Goal: Task Accomplishment & Management: Manage account settings

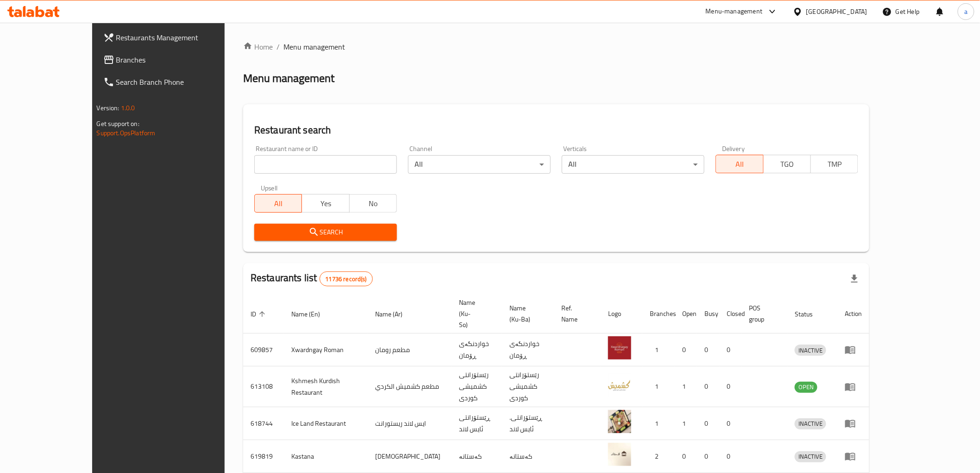
click at [254, 154] on div "Restaurant name or ID Restaurant name or ID" at bounding box center [325, 159] width 143 height 28
click at [254, 158] on input "search" at bounding box center [325, 164] width 143 height 19
type input "99 Grill"
click at [277, 238] on button "Search" at bounding box center [325, 232] width 143 height 17
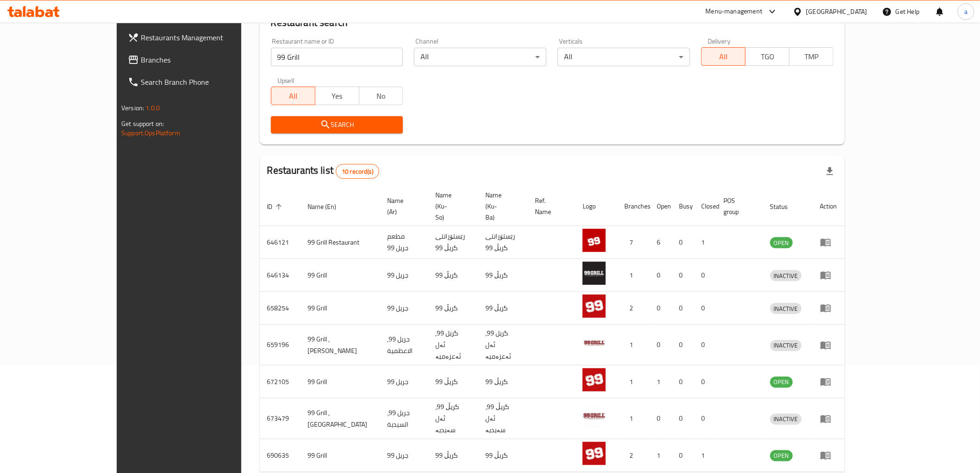
scroll to position [219, 0]
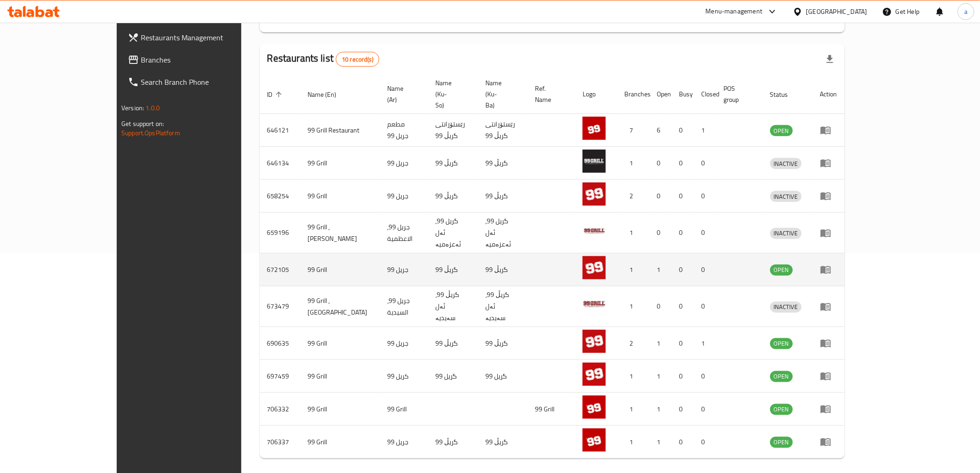
click at [837, 264] on link "enhanced table" at bounding box center [828, 269] width 17 height 11
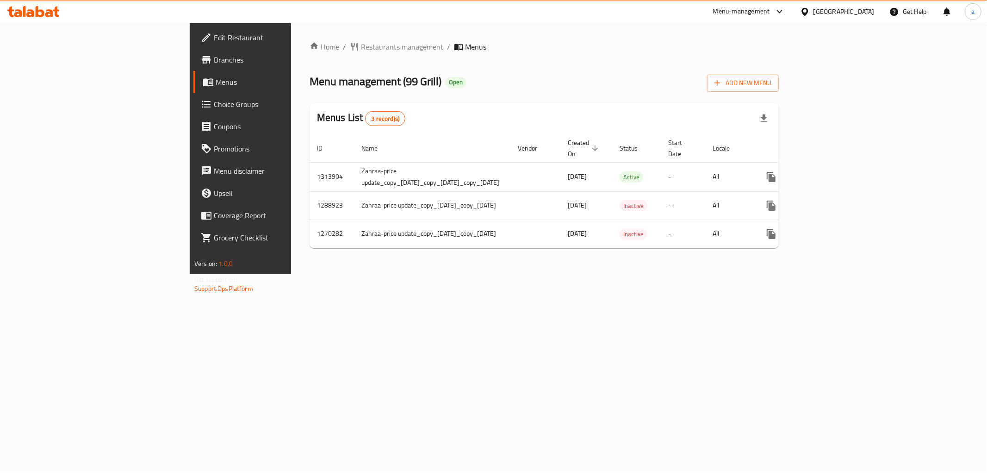
click at [214, 58] on span "Branches" at bounding box center [280, 59] width 133 height 11
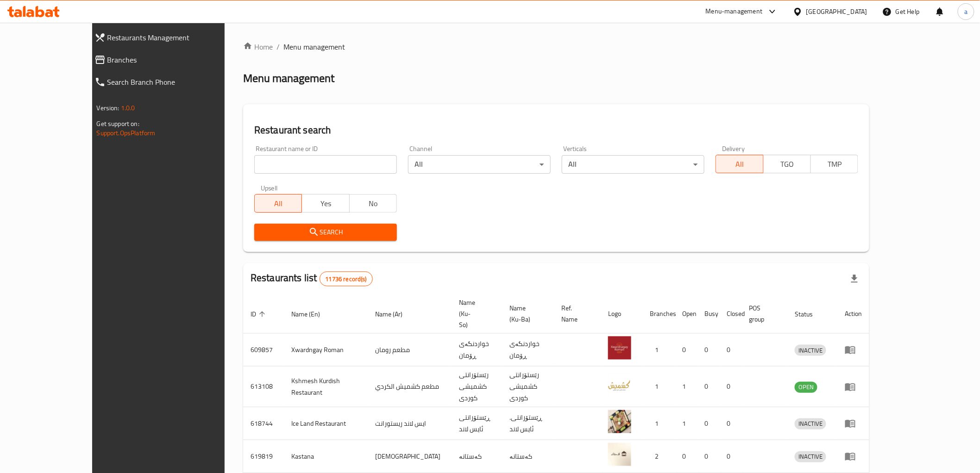
click at [87, 51] on link "Branches" at bounding box center [171, 60] width 169 height 22
click at [107, 61] on span "Branches" at bounding box center [177, 59] width 141 height 11
click at [254, 161] on input "search" at bounding box center [325, 164] width 143 height 19
paste input "725218"
type input "725218"
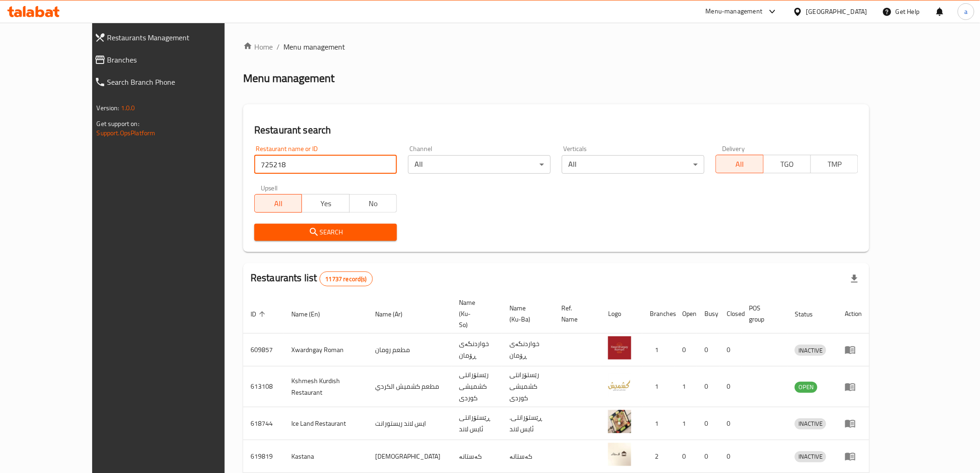
click button "Search" at bounding box center [325, 232] width 143 height 17
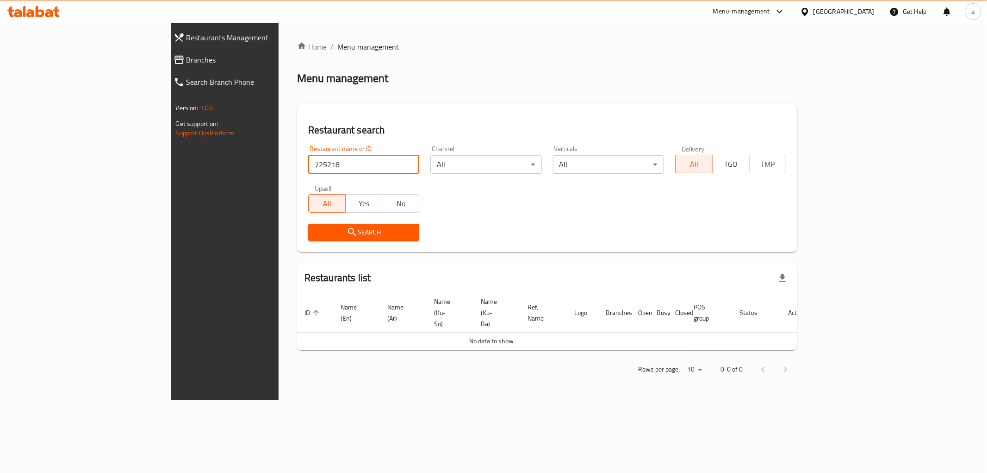
click at [187, 59] on span "Branches" at bounding box center [258, 59] width 142 height 11
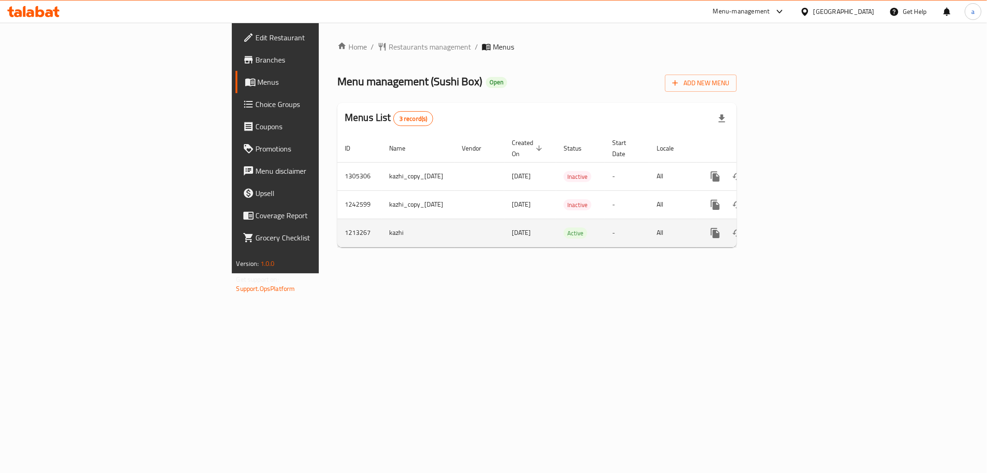
click at [801, 219] on td "enhanced table" at bounding box center [749, 233] width 104 height 28
click at [788, 228] on icon "enhanced table" at bounding box center [782, 232] width 11 height 11
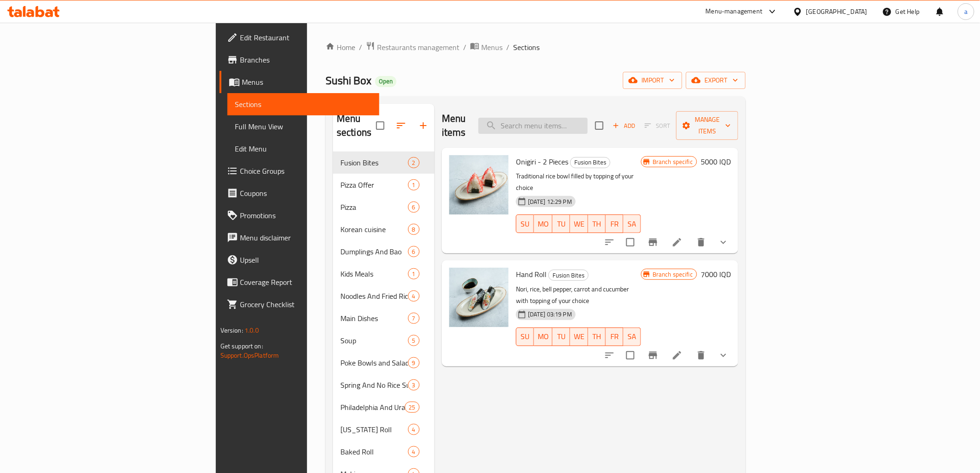
click at [577, 123] on input "search" at bounding box center [532, 126] width 109 height 16
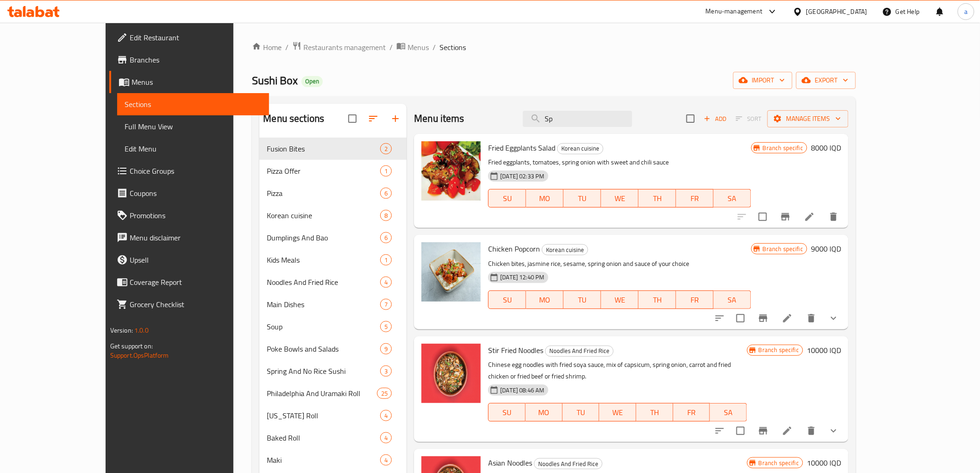
type input "S"
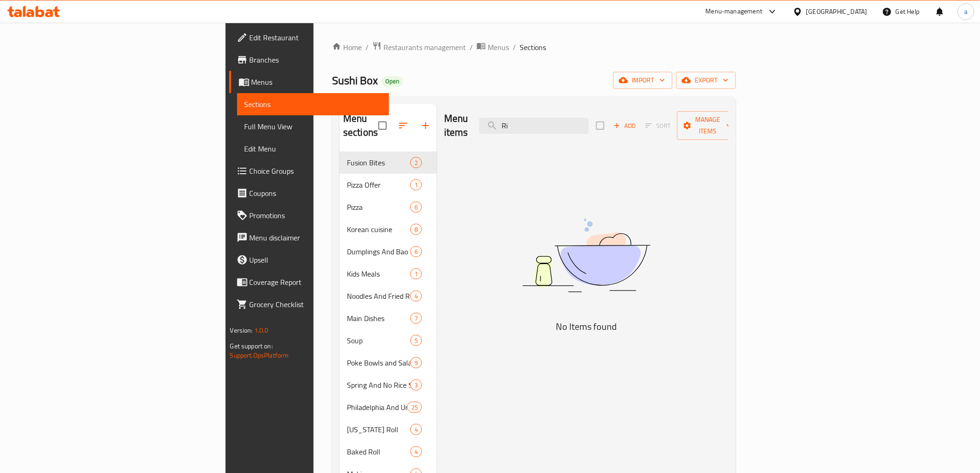
type input "R"
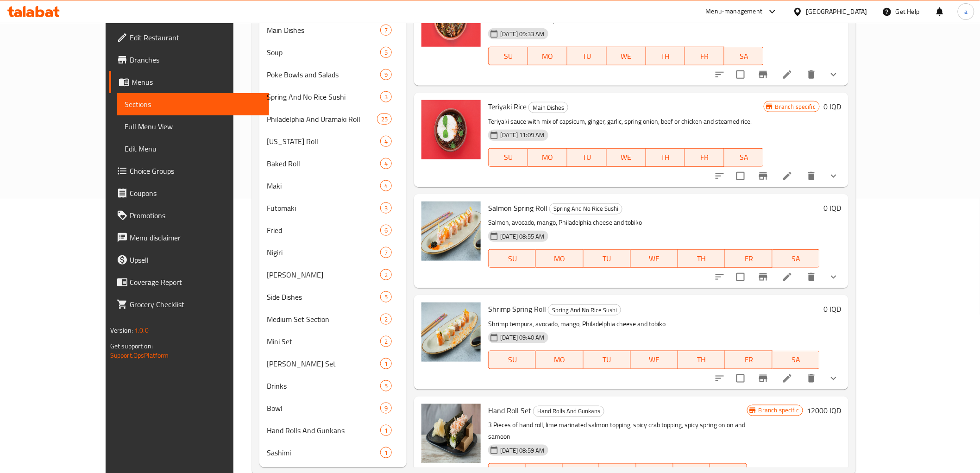
scroll to position [294, 0]
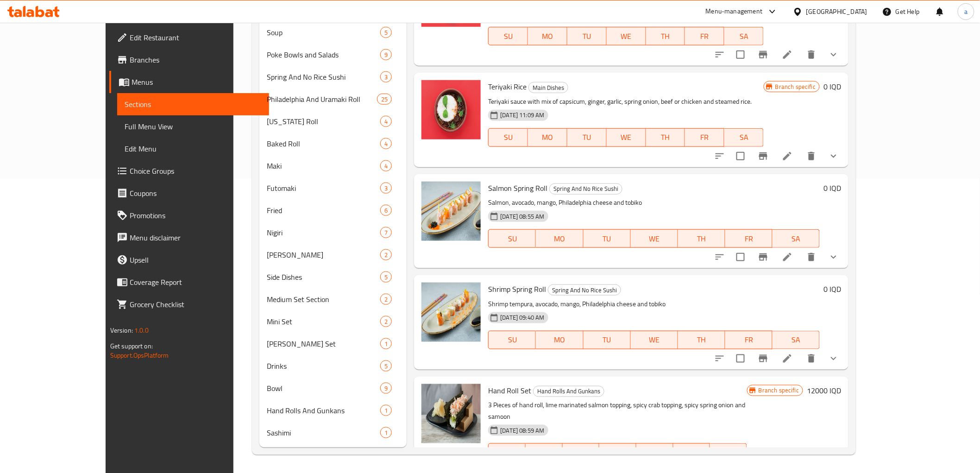
type input "spring"
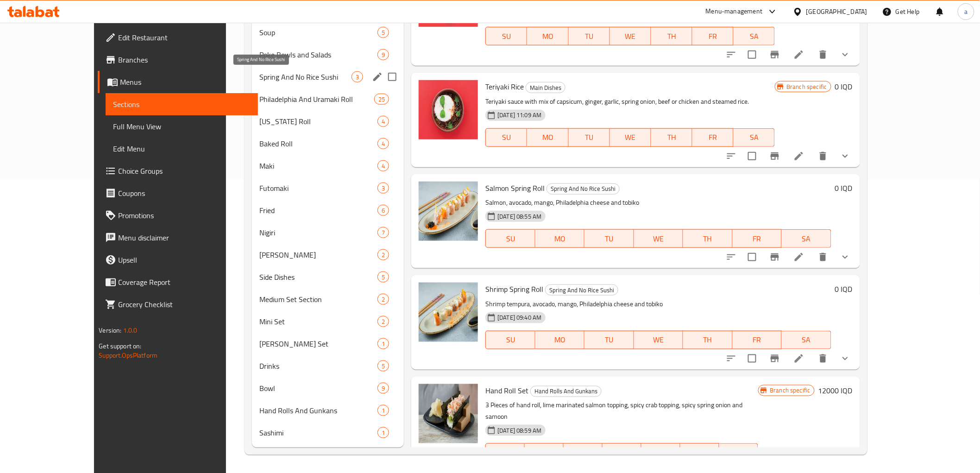
click at [272, 80] on span "Spring And No Rice Sushi" at bounding box center [305, 76] width 92 height 11
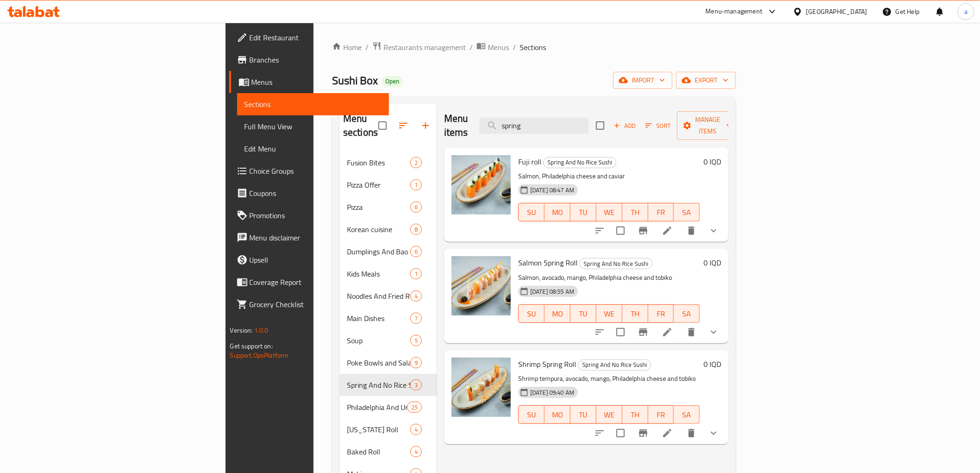
click at [725, 219] on button "show more" at bounding box center [713, 230] width 22 height 22
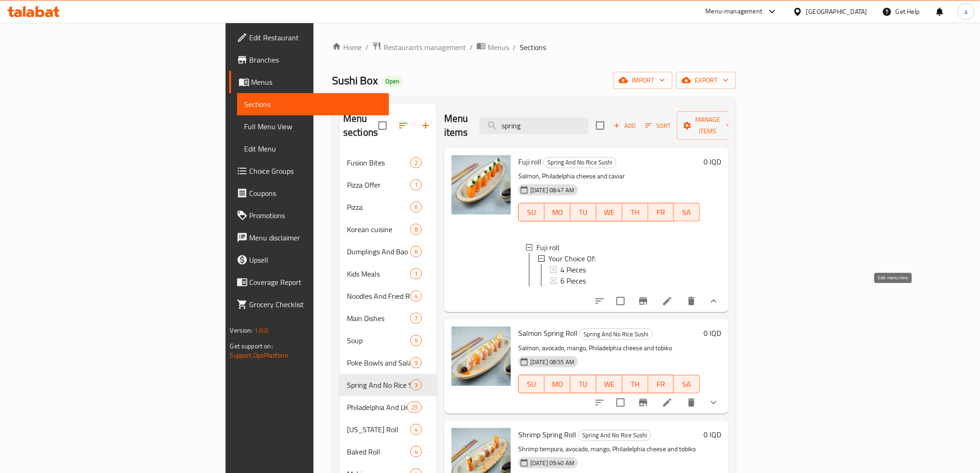
click at [671, 297] on icon at bounding box center [667, 301] width 8 height 8
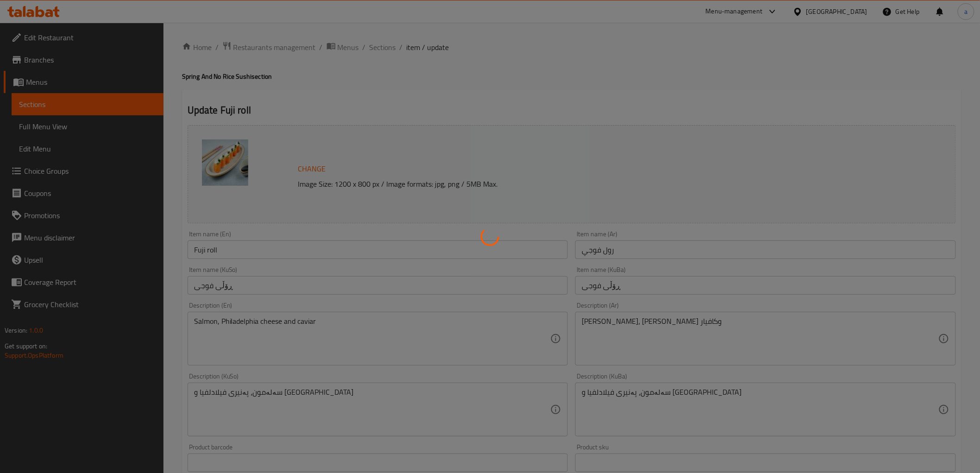
type input "إختيارك من:"
type input "هەڵبژاردنت لە:"
type input "1"
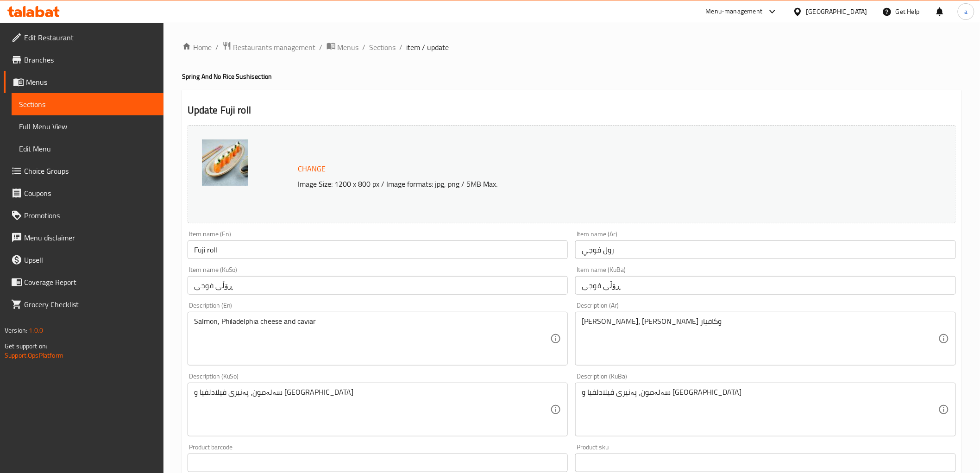
click at [575, 70] on div "Home / Restaurants management / Menus / Sections / item / update Spring And No …" at bounding box center [571, 417] width 779 height 752
click at [385, 45] on span "Sections" at bounding box center [382, 47] width 26 height 11
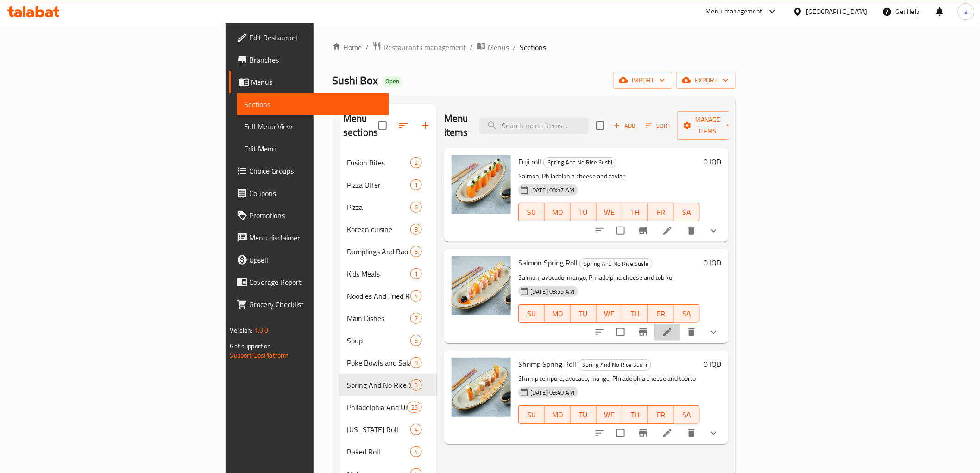
click at [680, 324] on li at bounding box center [667, 332] width 26 height 17
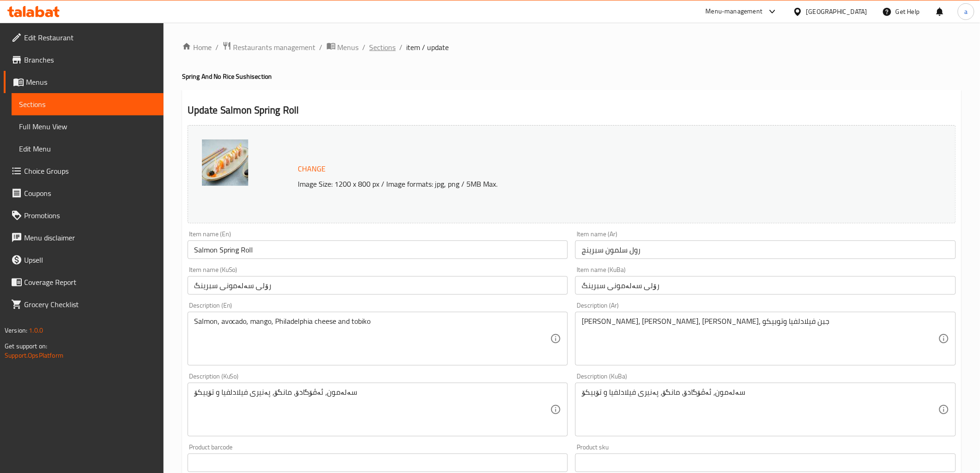
click at [378, 44] on span "Sections" at bounding box center [382, 47] width 26 height 11
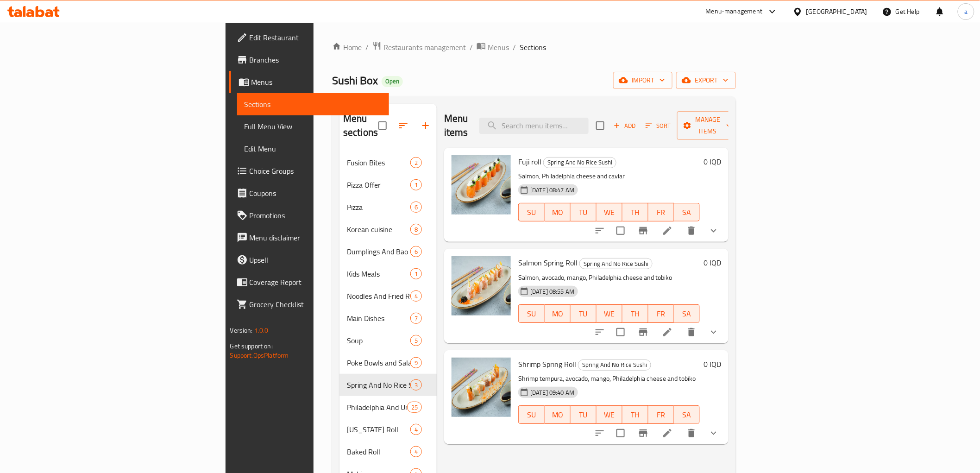
click at [673, 427] on icon at bounding box center [667, 432] width 11 height 11
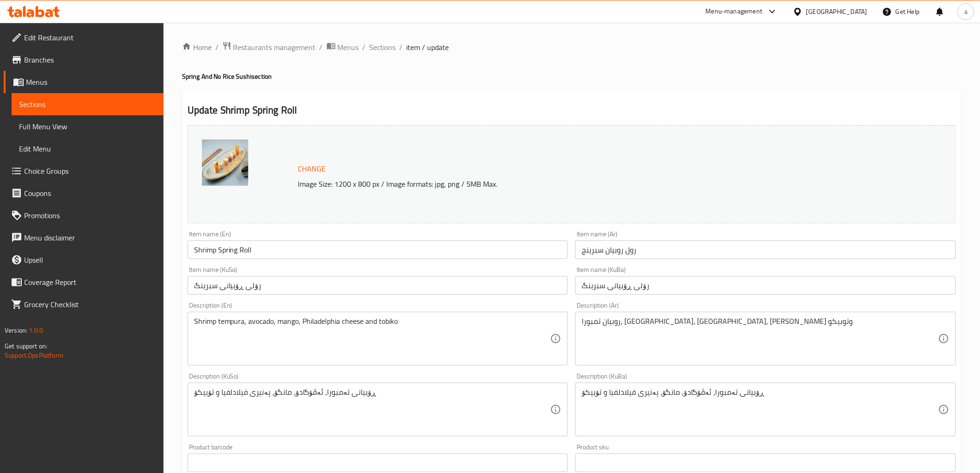
click at [387, 55] on div "Home / Restaurants management / Menus / Sections / item / update Spring And No …" at bounding box center [571, 417] width 779 height 752
click at [385, 51] on span "Sections" at bounding box center [382, 47] width 26 height 11
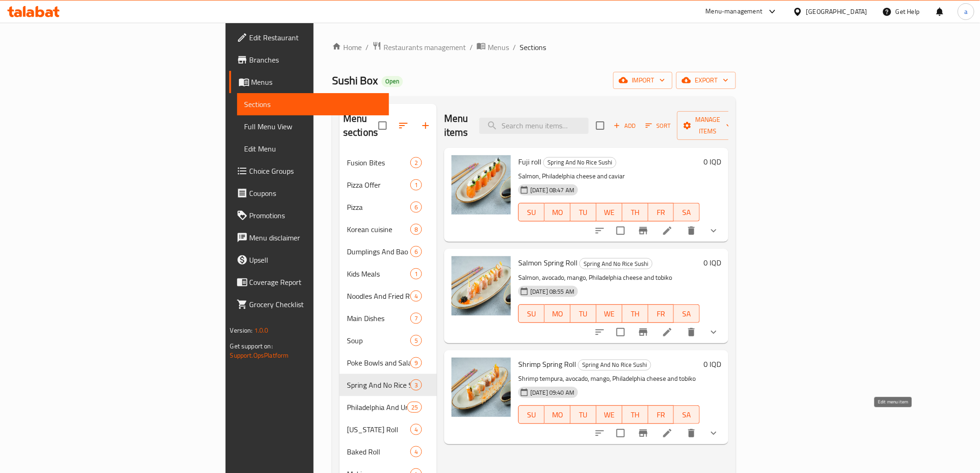
click at [673, 427] on icon at bounding box center [667, 432] width 11 height 11
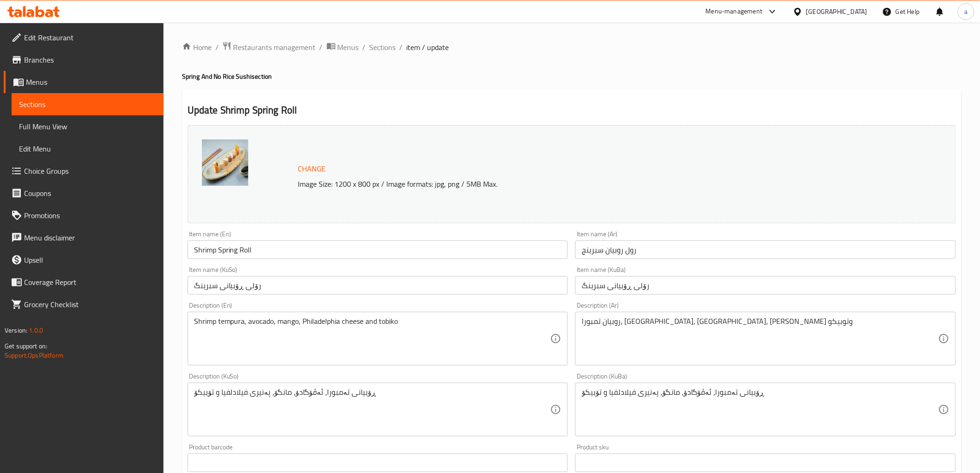
click at [375, 54] on div "Home / Restaurants management / Menus / Sections / item / update Spring And No …" at bounding box center [571, 417] width 779 height 752
click at [390, 51] on span "Sections" at bounding box center [382, 47] width 26 height 11
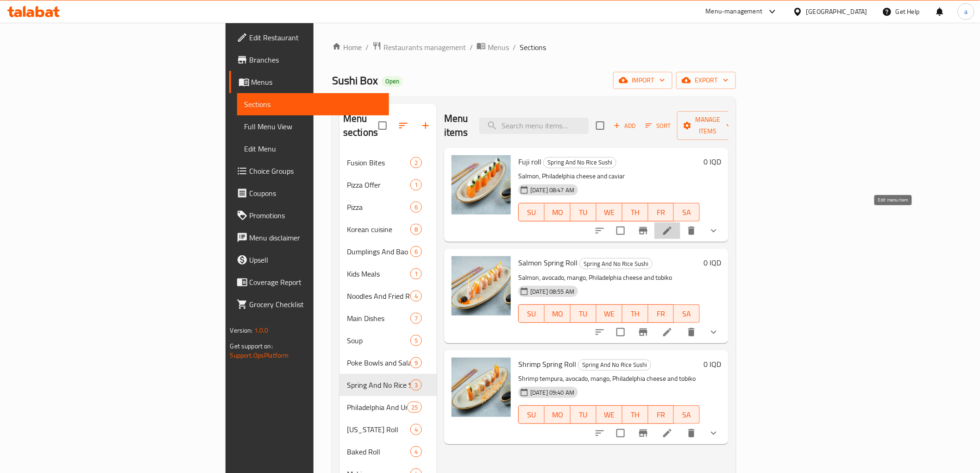
click at [671, 226] on icon at bounding box center [667, 230] width 8 height 8
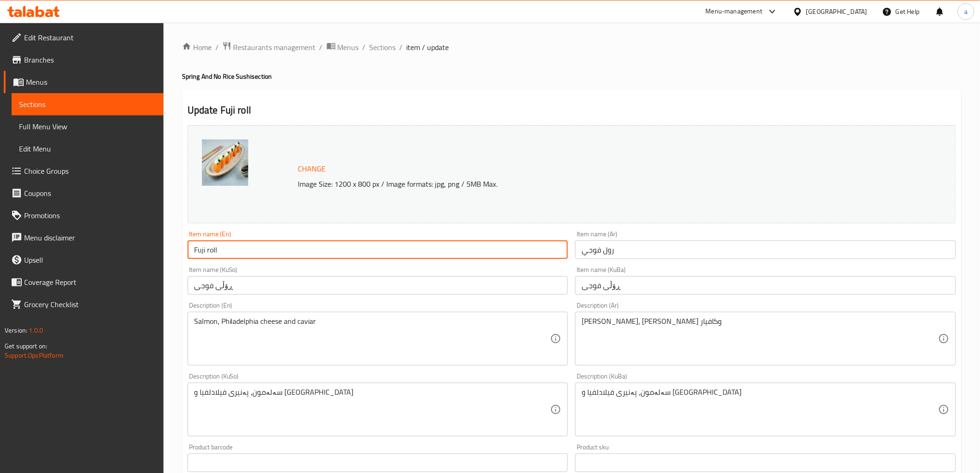
drag, startPoint x: 228, startPoint y: 253, endPoint x: 188, endPoint y: 248, distance: 40.6
click at [188, 248] on input "Fuji roll" at bounding box center [377, 249] width 381 height 19
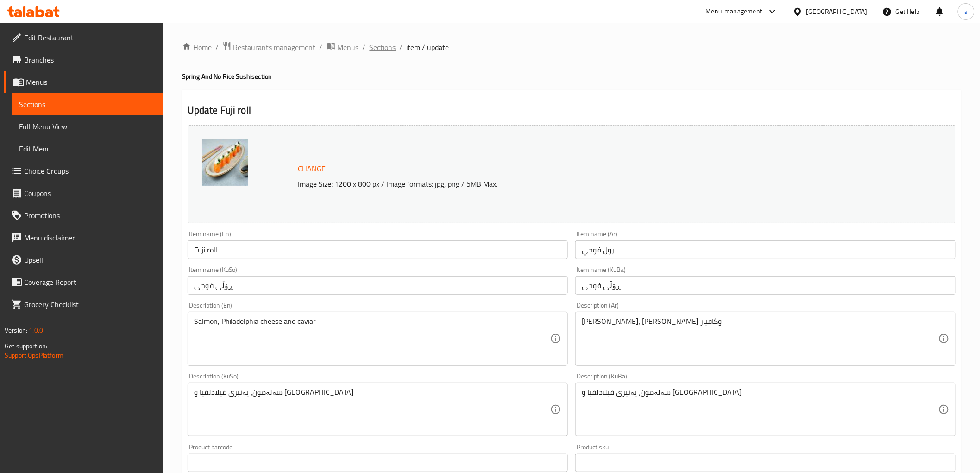
click at [382, 46] on span "Sections" at bounding box center [382, 47] width 26 height 11
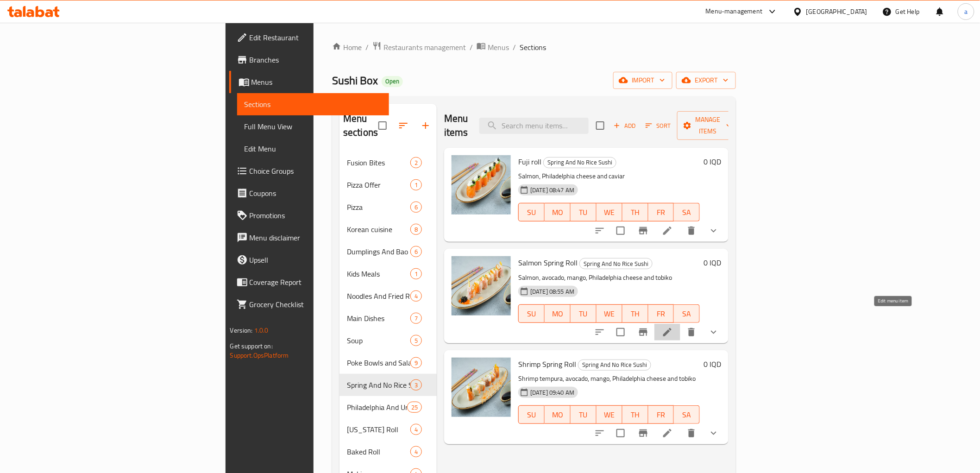
click at [673, 326] on icon at bounding box center [667, 331] width 11 height 11
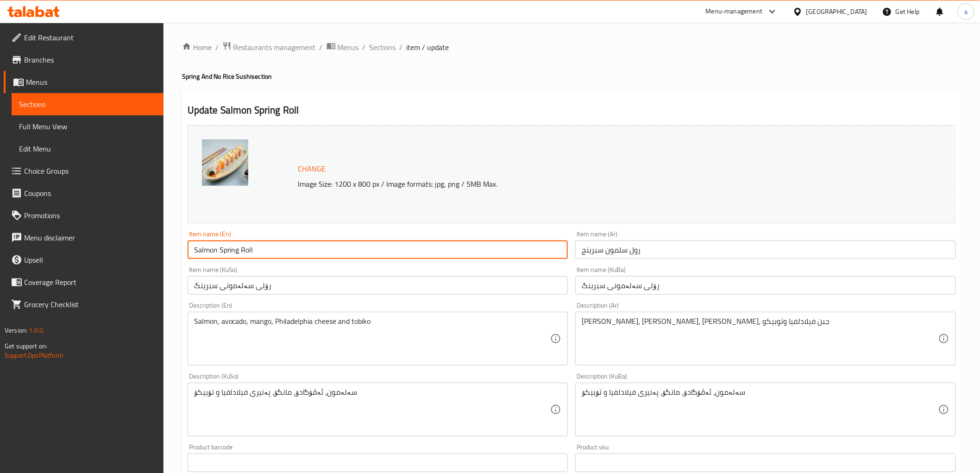
click at [215, 248] on input "Salmon Spring Roll" at bounding box center [377, 249] width 381 height 19
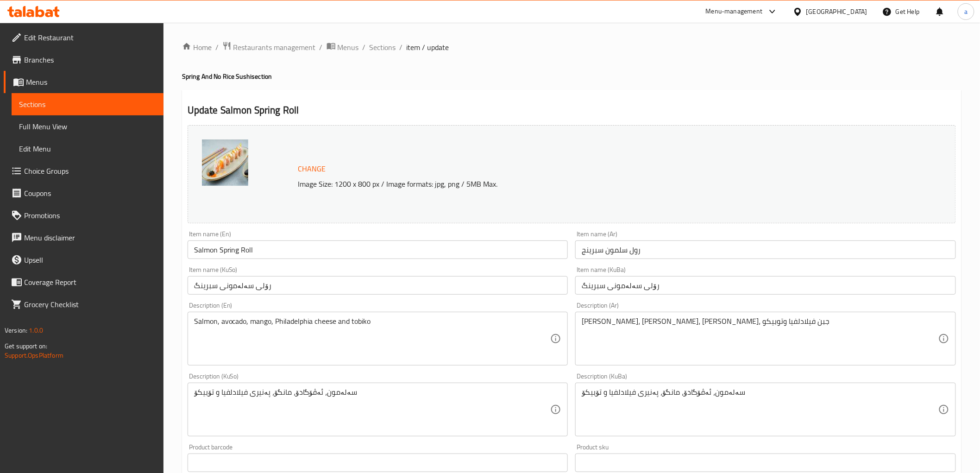
click at [440, 91] on div "Update Salmon Spring Roll Change Image Size: 1200 x 800 px / Image formats: jpg…" at bounding box center [571, 438] width 779 height 696
click at [385, 48] on span "Sections" at bounding box center [382, 47] width 26 height 11
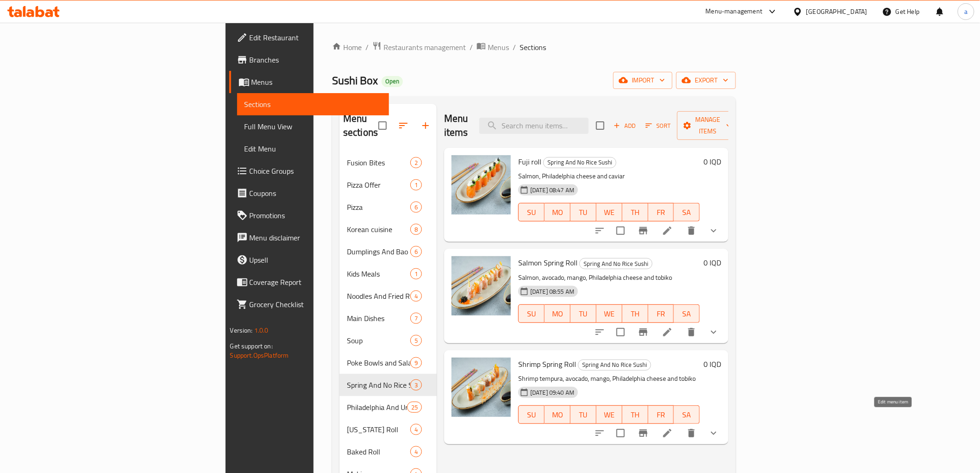
click at [673, 427] on icon at bounding box center [667, 432] width 11 height 11
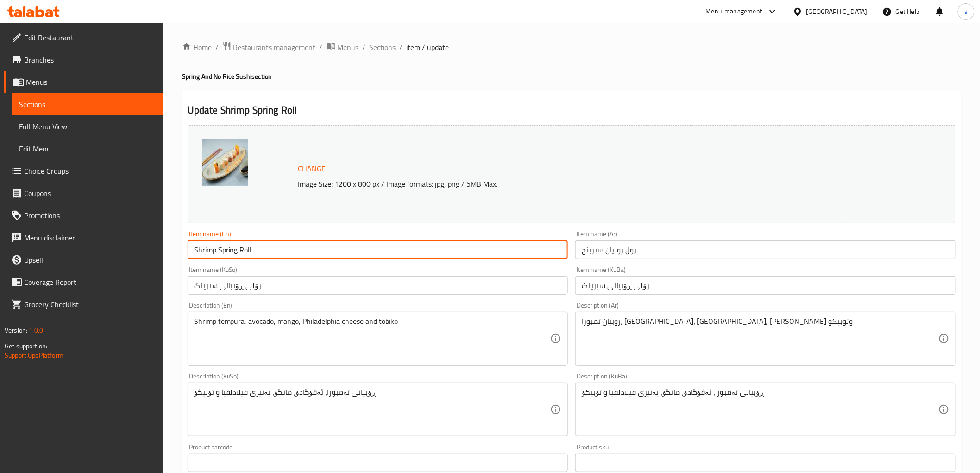
click at [228, 251] on input "Shrimp Spring Roll" at bounding box center [377, 249] width 381 height 19
click at [226, 254] on input "Shrimp Spring Roll" at bounding box center [377, 249] width 381 height 19
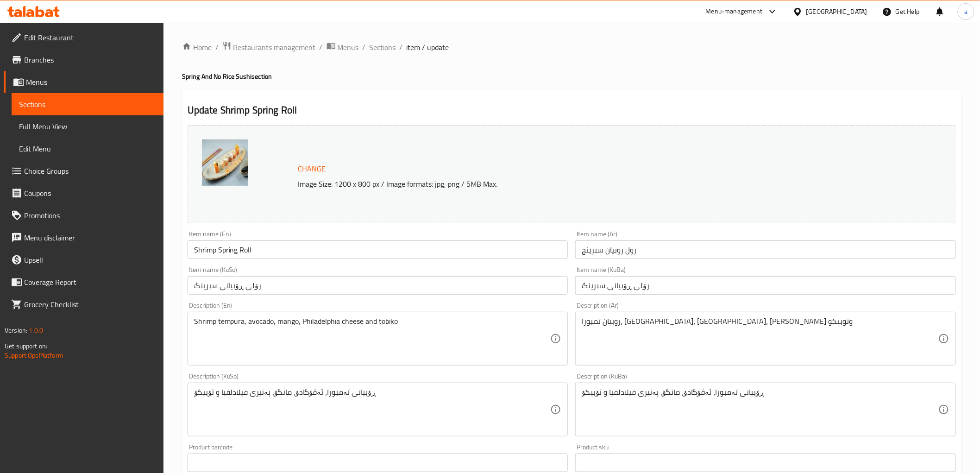
click at [446, 90] on div "Update Shrimp Spring Roll Change Image Size: 1200 x 800 px / Image formats: jpg…" at bounding box center [571, 438] width 779 height 696
click at [387, 44] on span "Sections" at bounding box center [382, 47] width 26 height 11
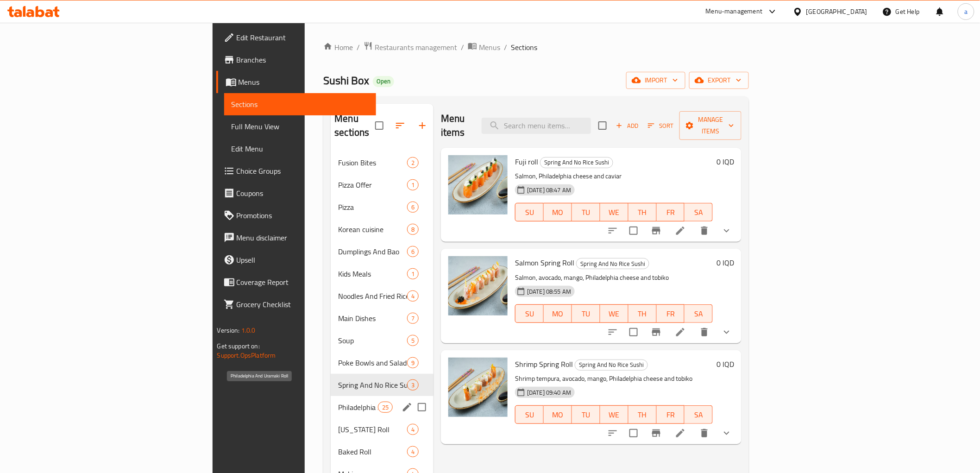
click at [338, 401] on span "Philadelphia And Uramaki Roll" at bounding box center [357, 406] width 39 height 11
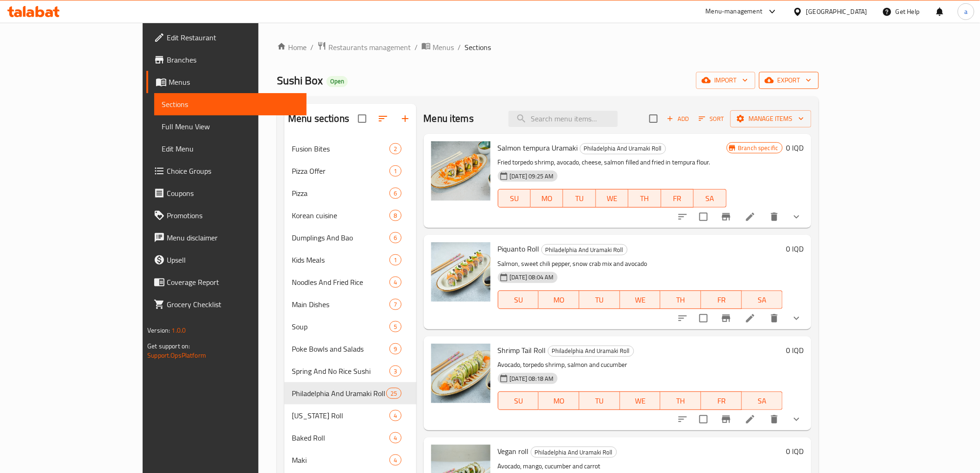
click at [811, 79] on span "export" at bounding box center [788, 81] width 45 height 12
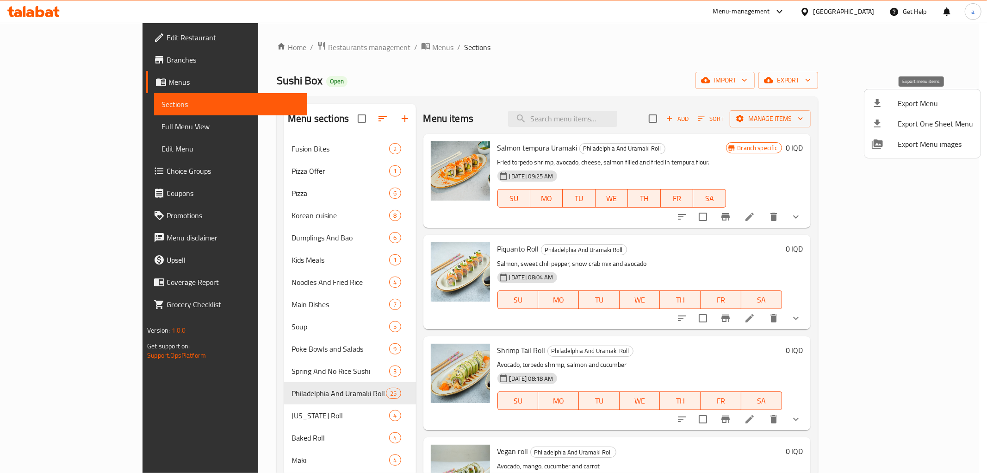
click at [925, 98] on span "Export Menu" at bounding box center [935, 103] width 75 height 11
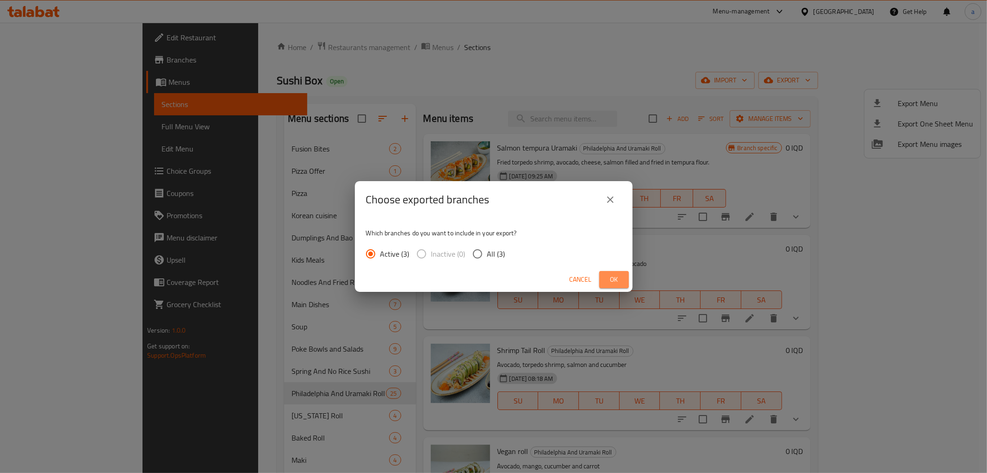
click at [613, 281] on span "Ok" at bounding box center [614, 280] width 15 height 12
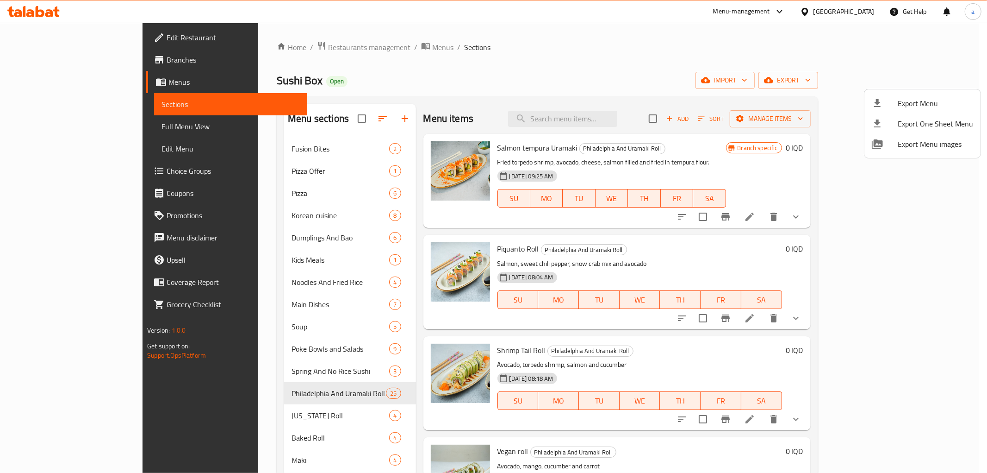
click at [267, 427] on div at bounding box center [493, 236] width 987 height 473
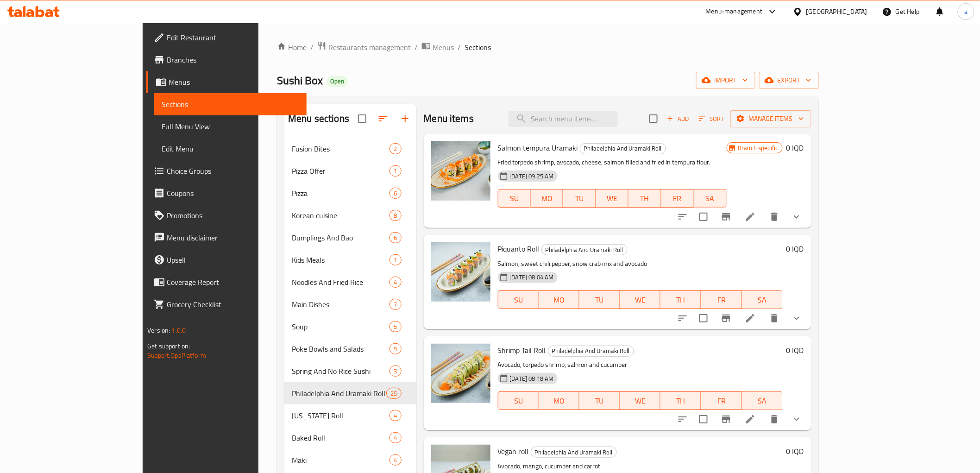
click at [292, 433] on span "Baked Roll" at bounding box center [341, 437] width 98 height 11
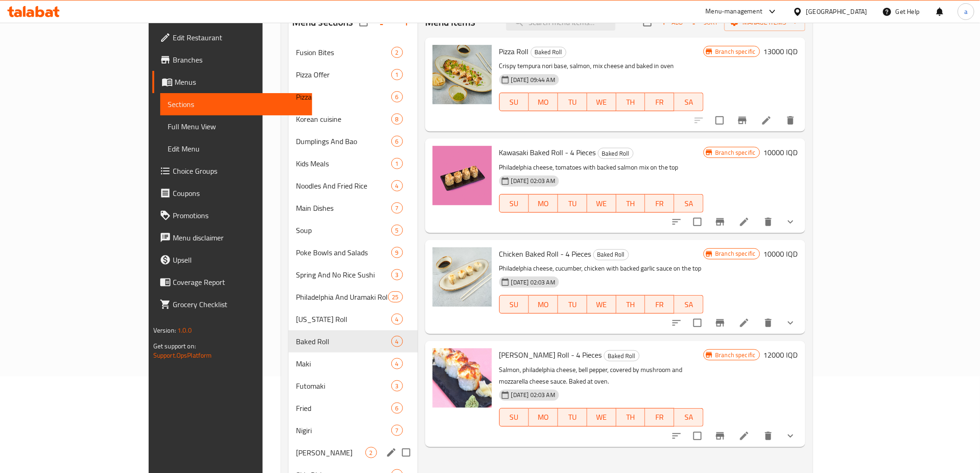
scroll to position [206, 0]
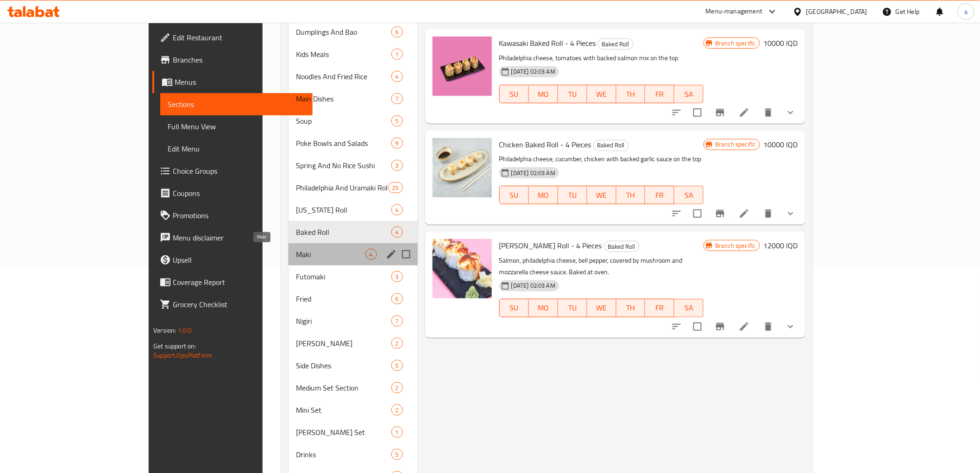
click at [296, 256] on span "Maki" at bounding box center [330, 254] width 69 height 11
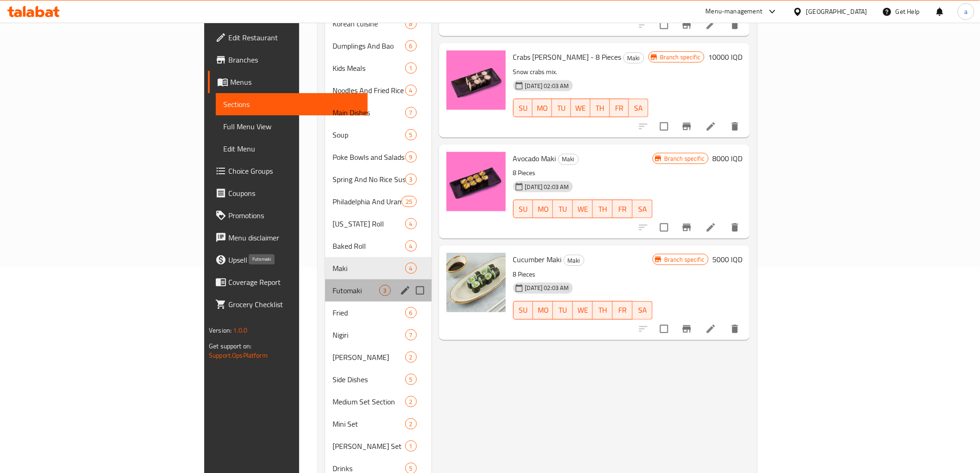
click at [332, 285] on span "Futomaki" at bounding box center [355, 290] width 46 height 11
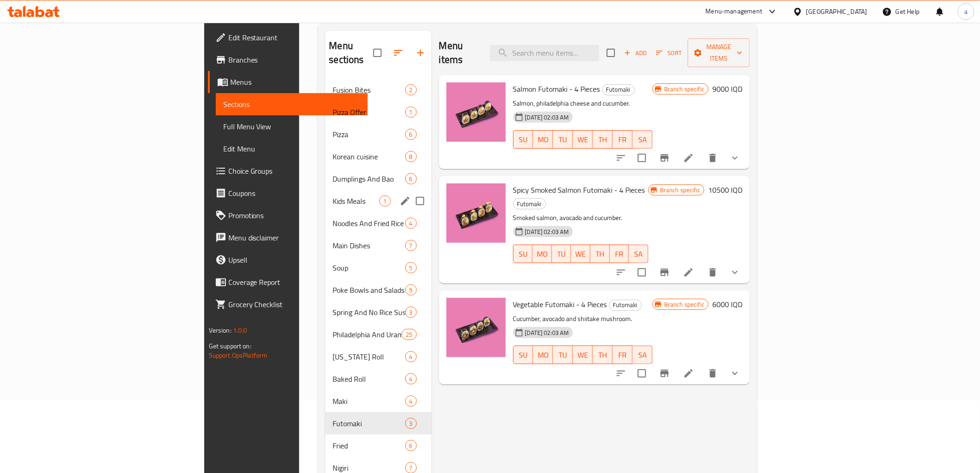
scroll to position [206, 0]
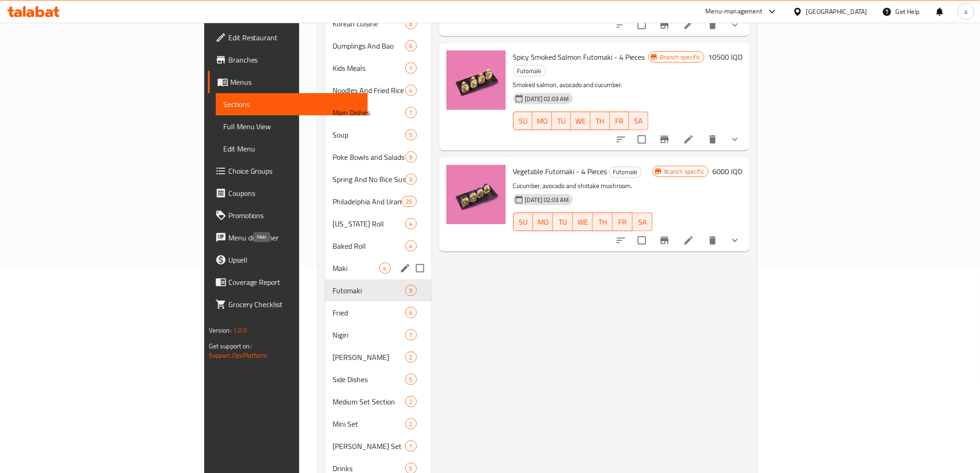
click at [332, 262] on span "Maki" at bounding box center [355, 267] width 46 height 11
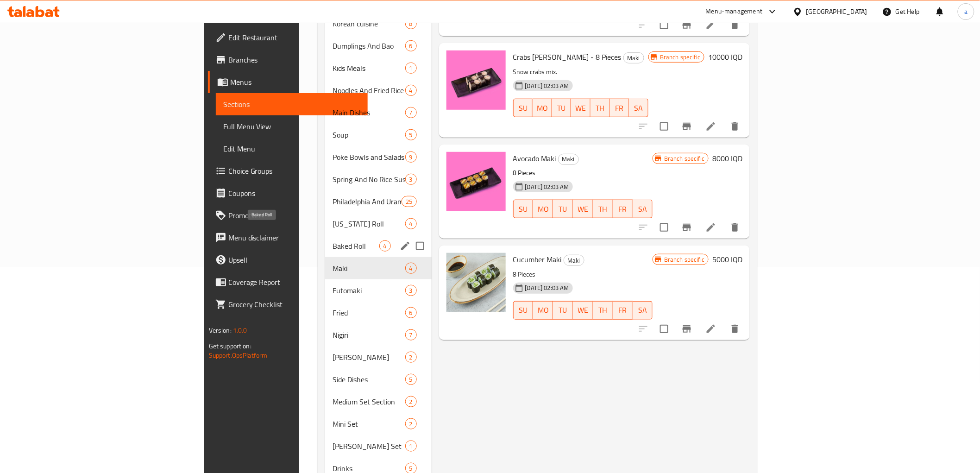
click at [332, 240] on span "Baked Roll" at bounding box center [355, 245] width 46 height 11
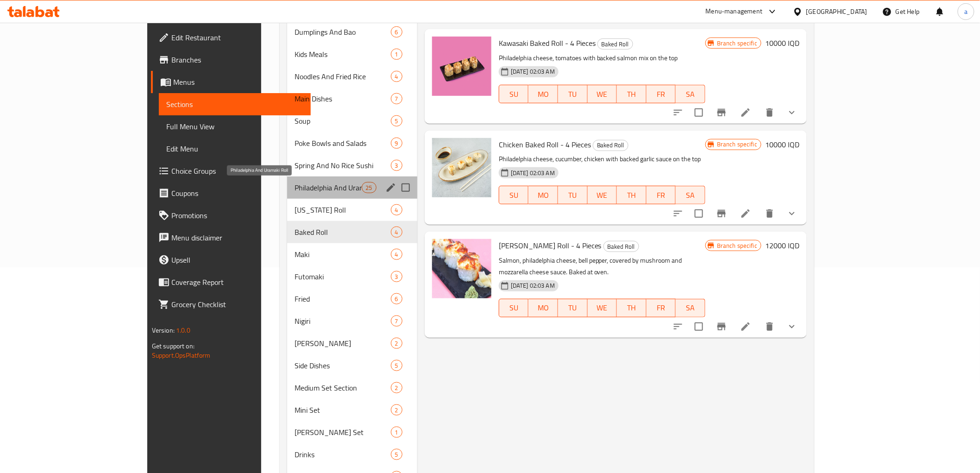
click at [294, 182] on span "Philadelphia And Uramaki Roll" at bounding box center [327, 187] width 67 height 11
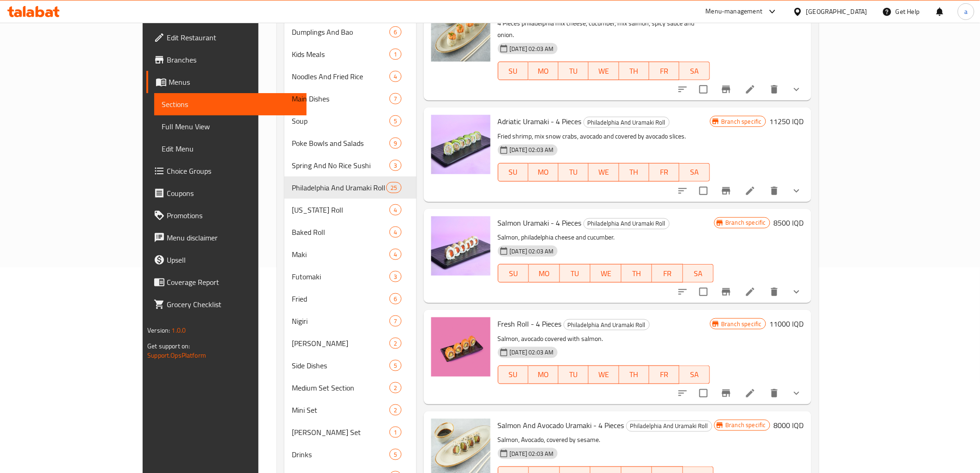
scroll to position [1913, 0]
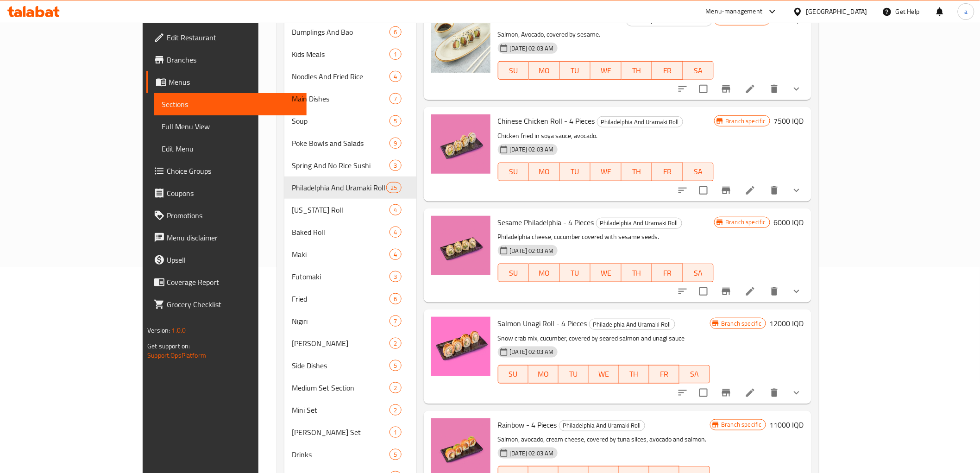
click at [33, 7] on icon at bounding box center [33, 11] width 52 height 11
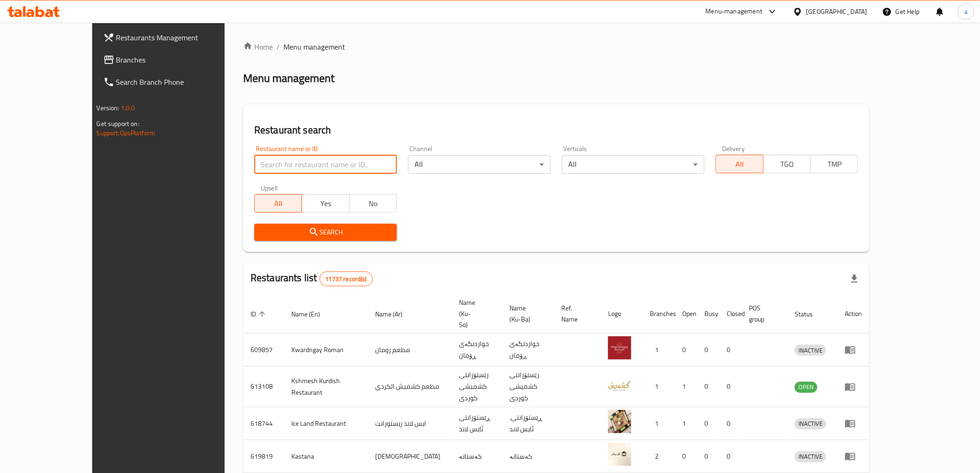
click at [116, 54] on span "Branches" at bounding box center [182, 59] width 132 height 11
click at [254, 169] on input "search" at bounding box center [325, 164] width 143 height 19
paste input "725218"
type input "725218"
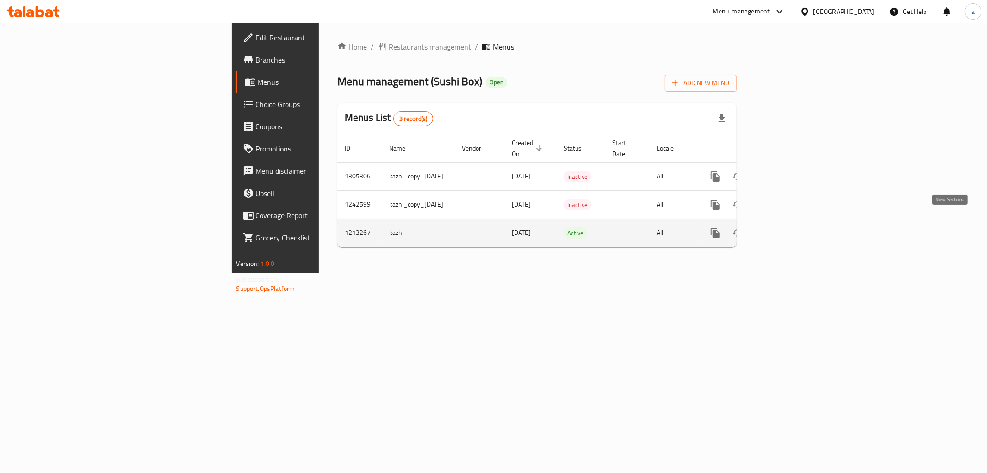
click at [788, 227] on icon "enhanced table" at bounding box center [782, 232] width 11 height 11
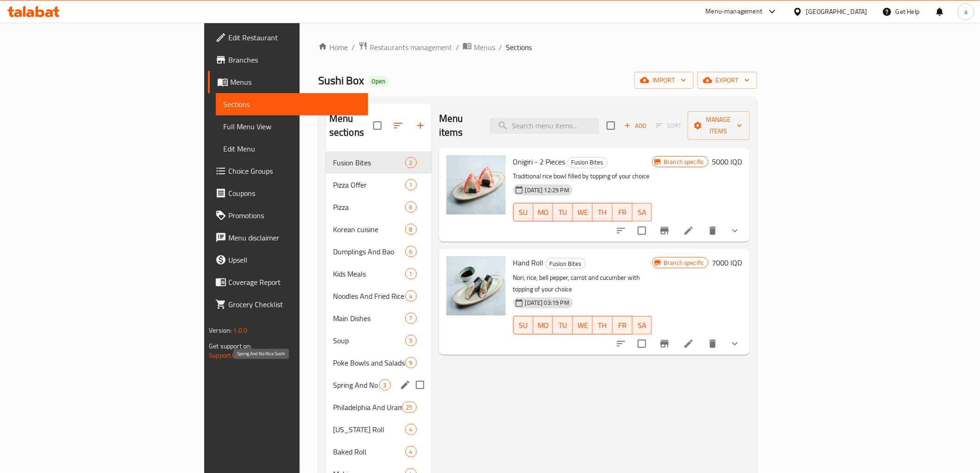
click at [333, 379] on span "Spring And No Rice Sushi" at bounding box center [356, 384] width 46 height 11
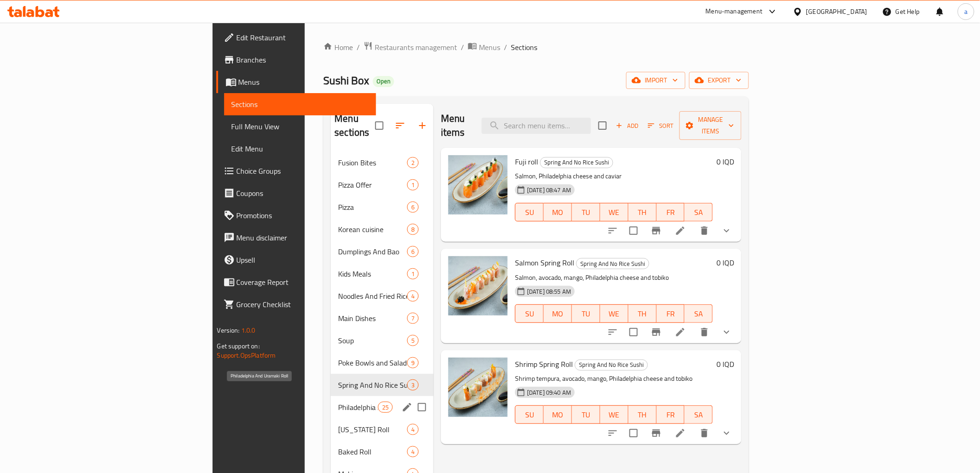
click at [338, 401] on span "Philadelphia And Uramaki Roll" at bounding box center [357, 406] width 39 height 11
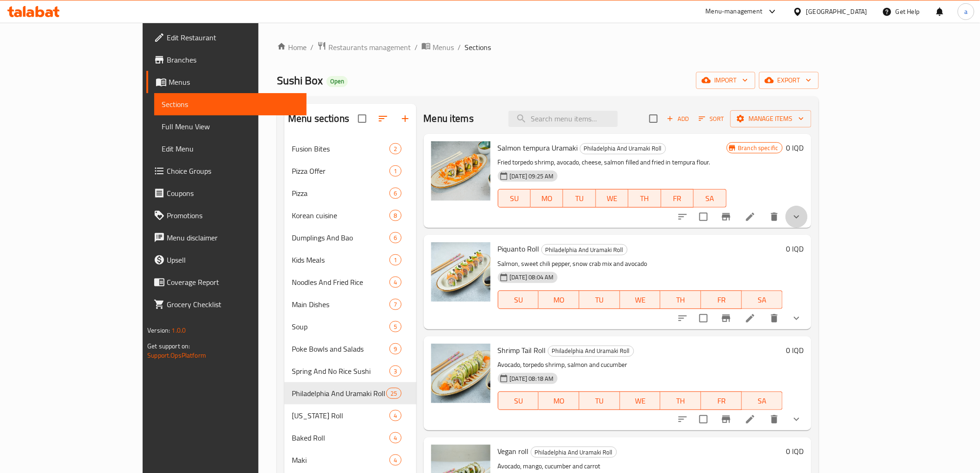
click at [807, 216] on button "show more" at bounding box center [796, 217] width 22 height 22
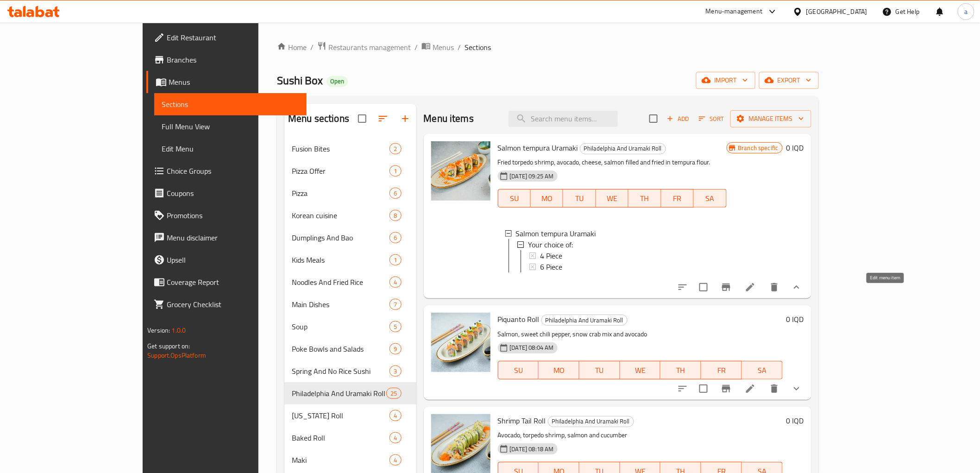
click at [756, 293] on icon at bounding box center [749, 286] width 11 height 11
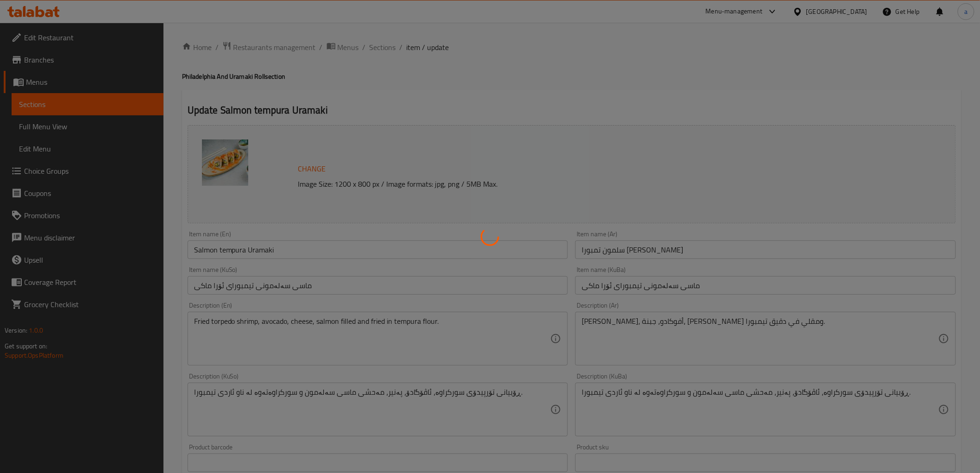
scroll to position [274, 0]
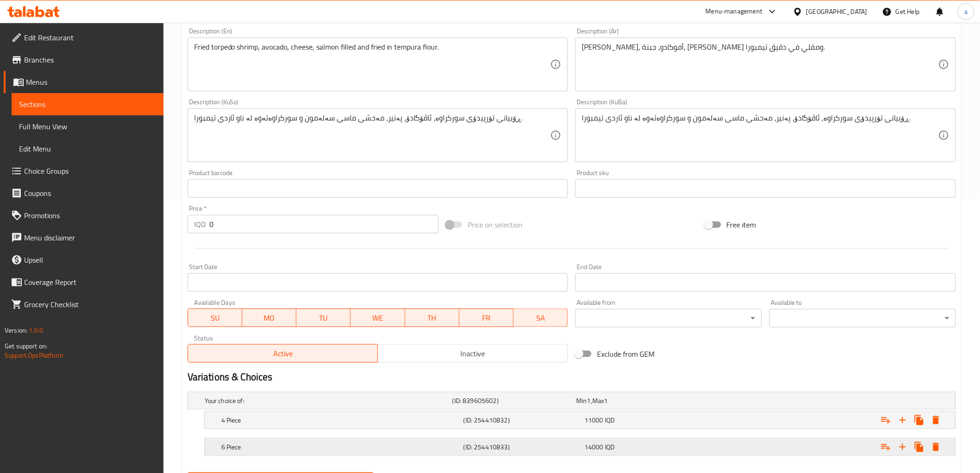
click at [593, 444] on span "14000" at bounding box center [593, 447] width 19 height 12
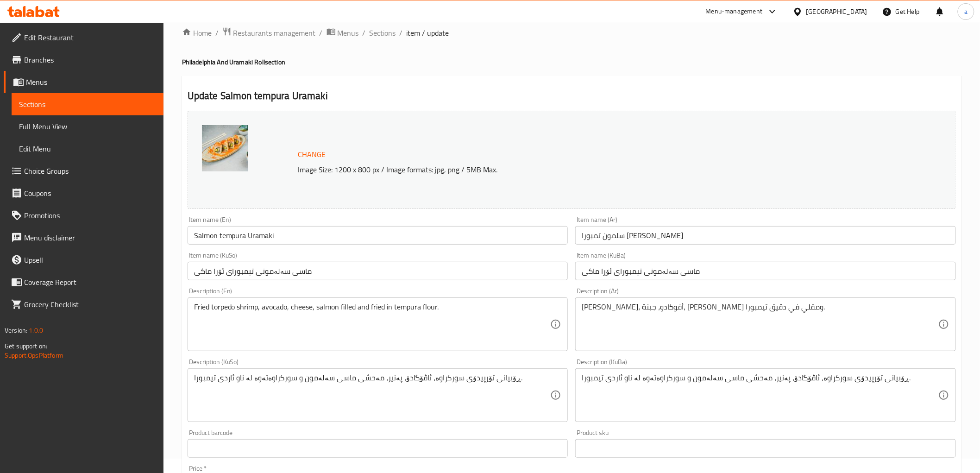
scroll to position [0, 0]
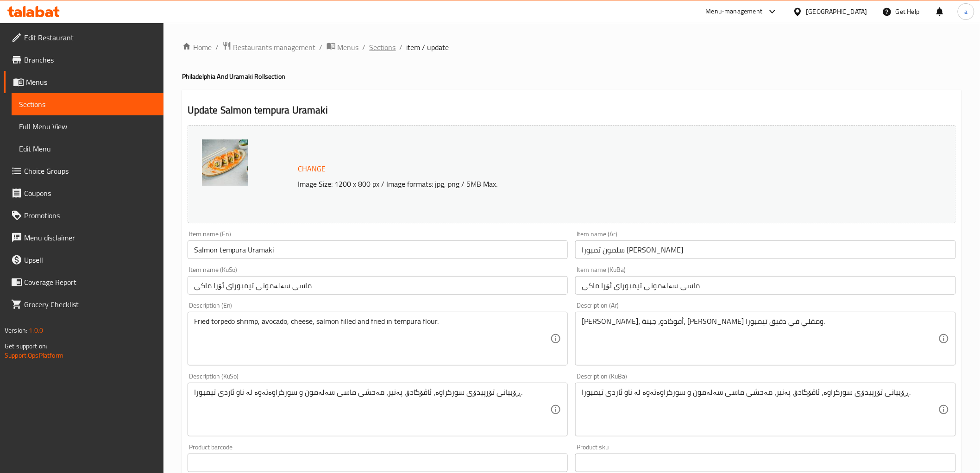
click at [383, 49] on span "Sections" at bounding box center [382, 47] width 26 height 11
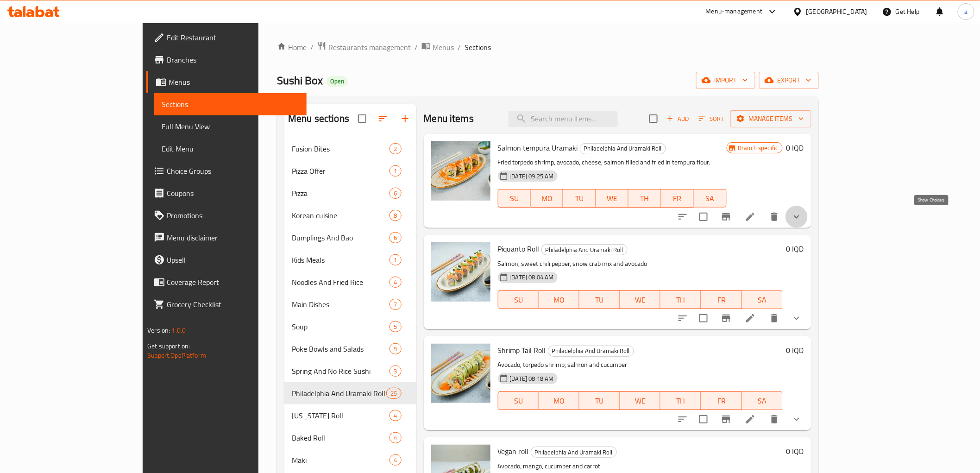
click at [802, 212] on icon "show more" at bounding box center [796, 216] width 11 height 11
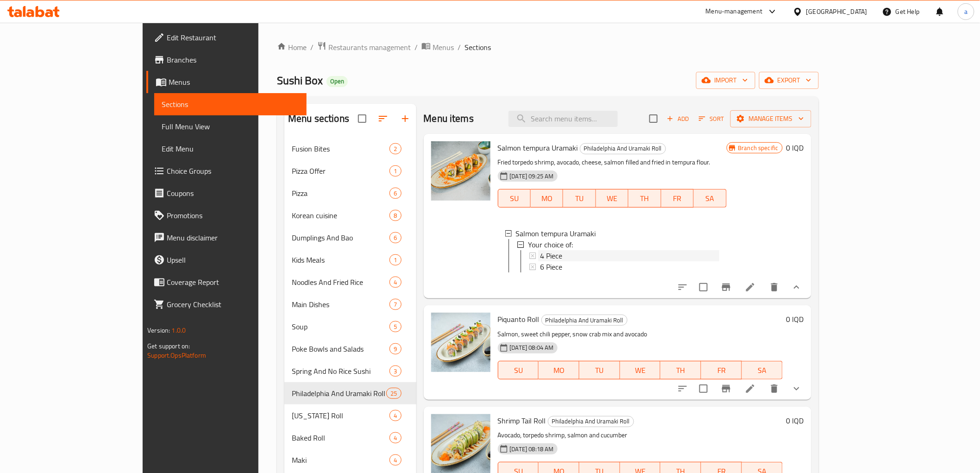
click at [540, 256] on span "4 Piece" at bounding box center [551, 255] width 22 height 11
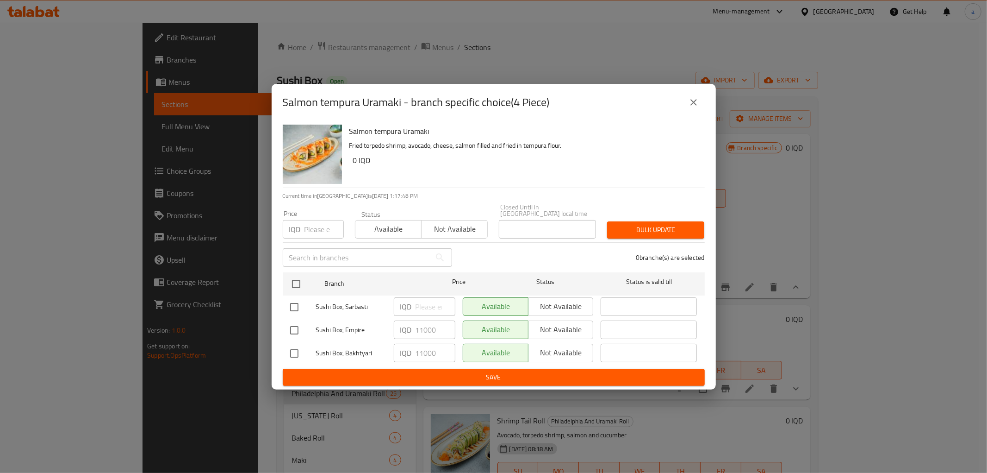
click at [693, 105] on icon "close" at bounding box center [694, 102] width 6 height 6
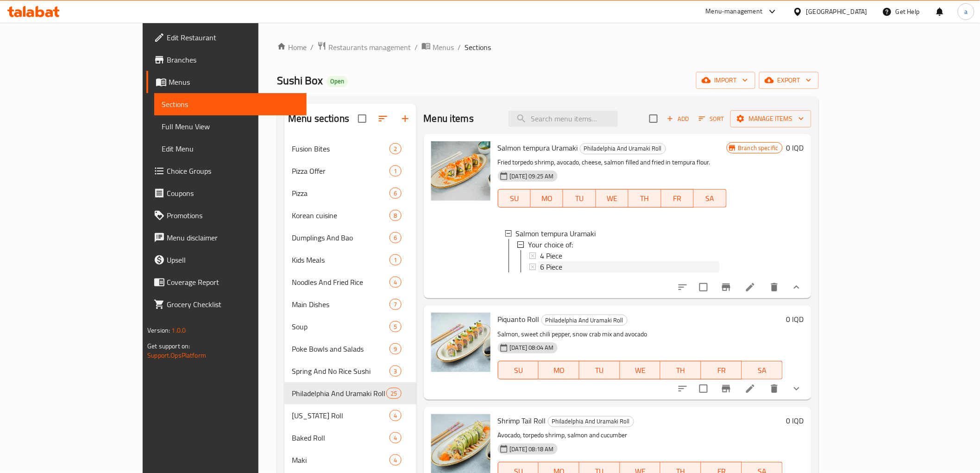
click at [566, 263] on div "6 Piece" at bounding box center [629, 266] width 179 height 11
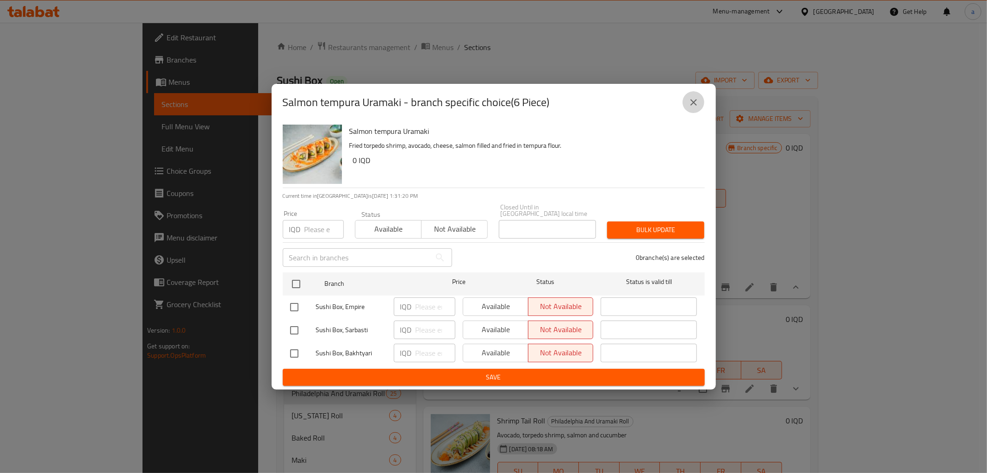
click at [696, 99] on button "close" at bounding box center [694, 102] width 22 height 22
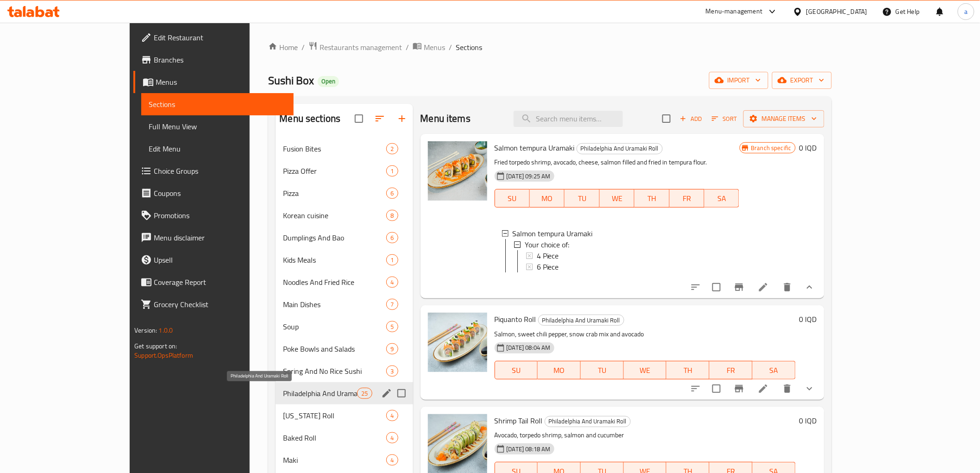
click at [283, 397] on span "Philadelphia And Uramaki Roll" at bounding box center [320, 392] width 74 height 11
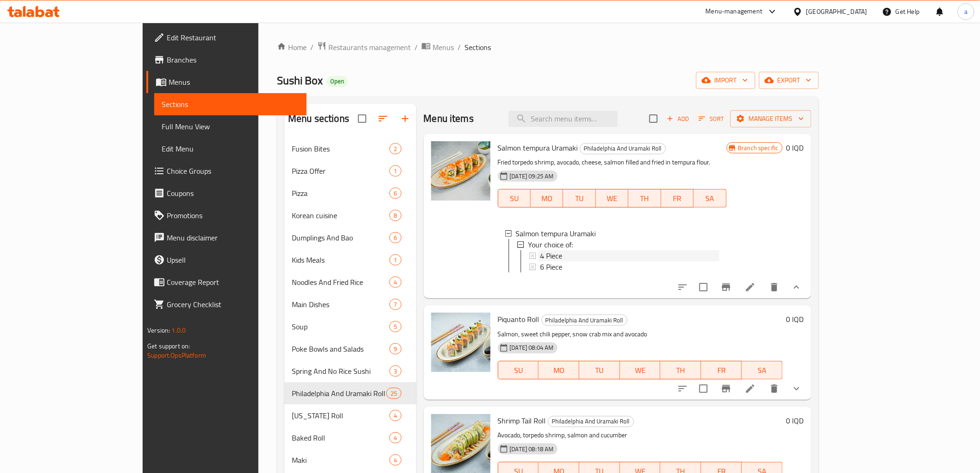
click at [540, 260] on div "4 Piece" at bounding box center [629, 255] width 179 height 11
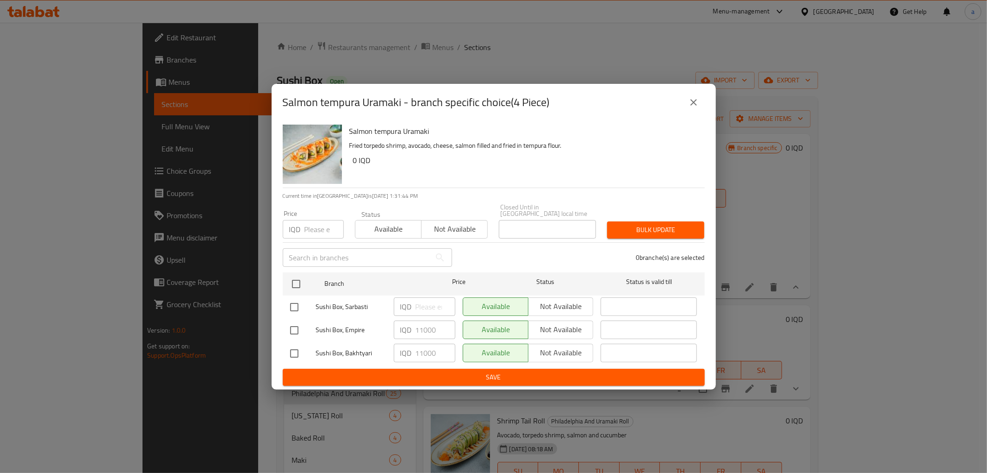
click at [695, 106] on icon "close" at bounding box center [693, 102] width 11 height 11
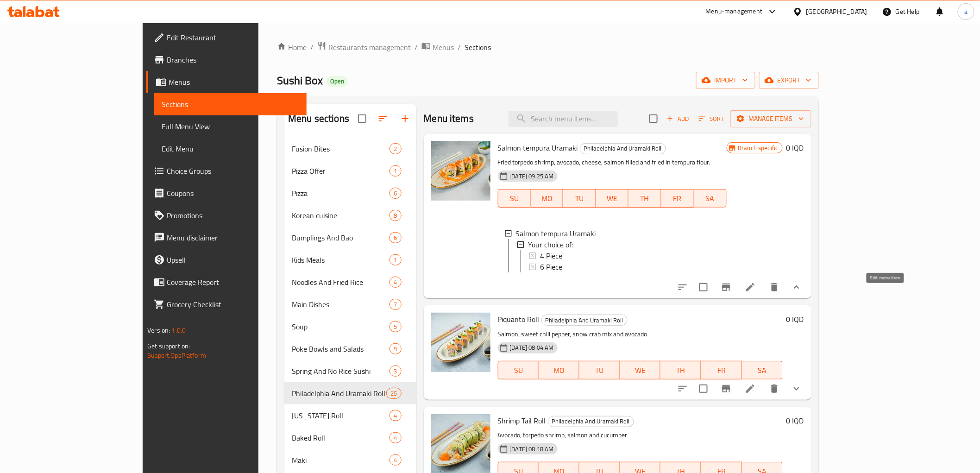
click at [756, 291] on icon at bounding box center [749, 286] width 11 height 11
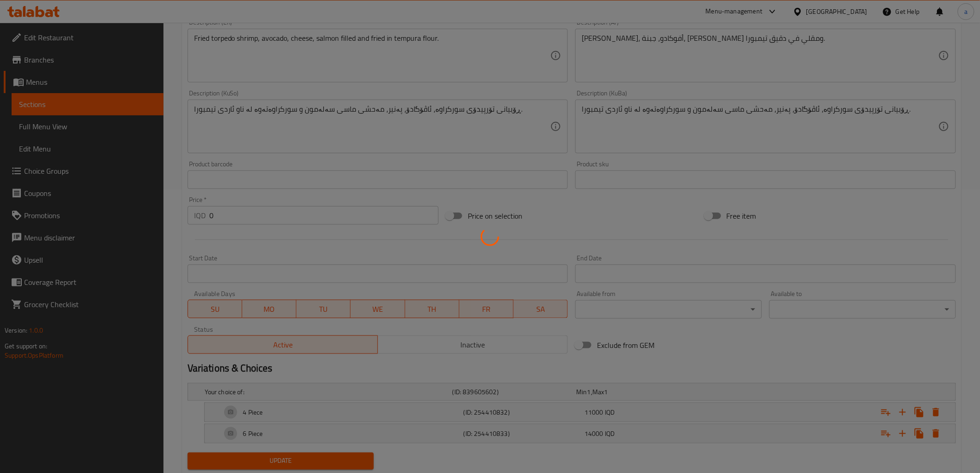
scroll to position [311, 0]
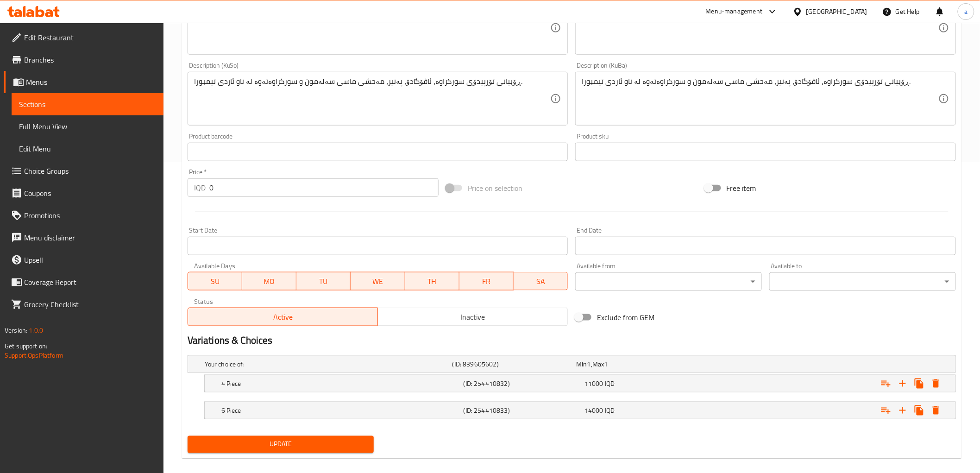
click at [524, 383] on h5 "(ID: 254410832)" at bounding box center [522, 383] width 118 height 9
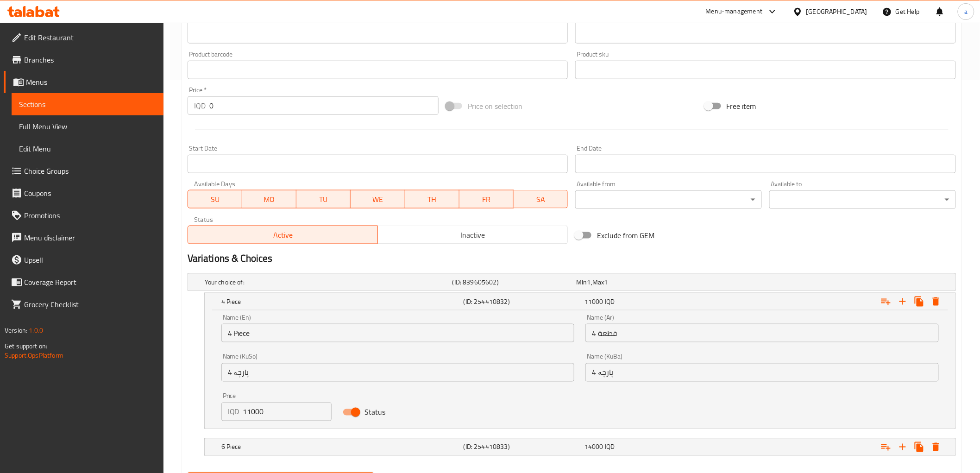
scroll to position [440, 0]
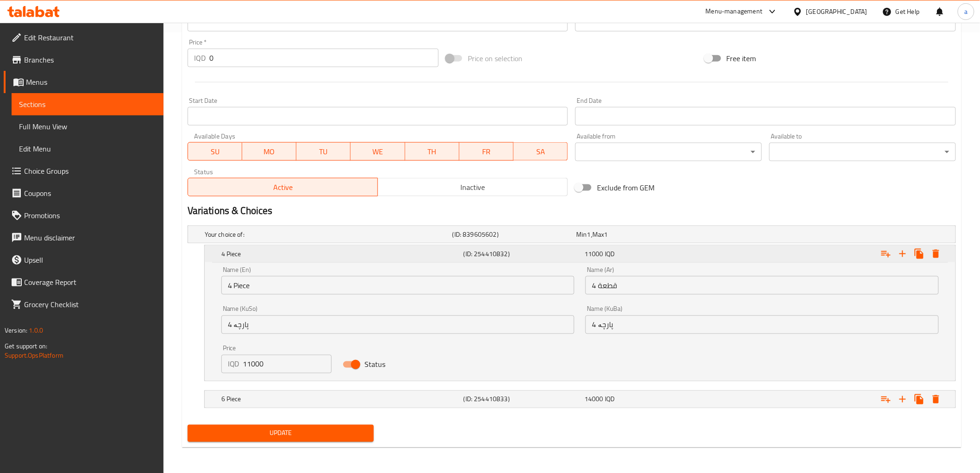
click at [475, 255] on h5 "(ID: 254410832)" at bounding box center [522, 253] width 118 height 9
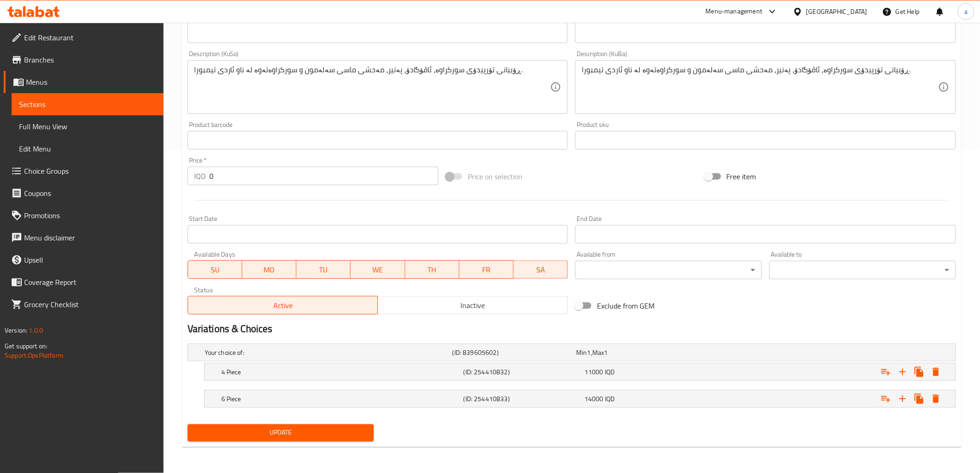
scroll to position [322, 0]
click at [490, 372] on h5 "(ID: 254410832)" at bounding box center [522, 372] width 118 height 9
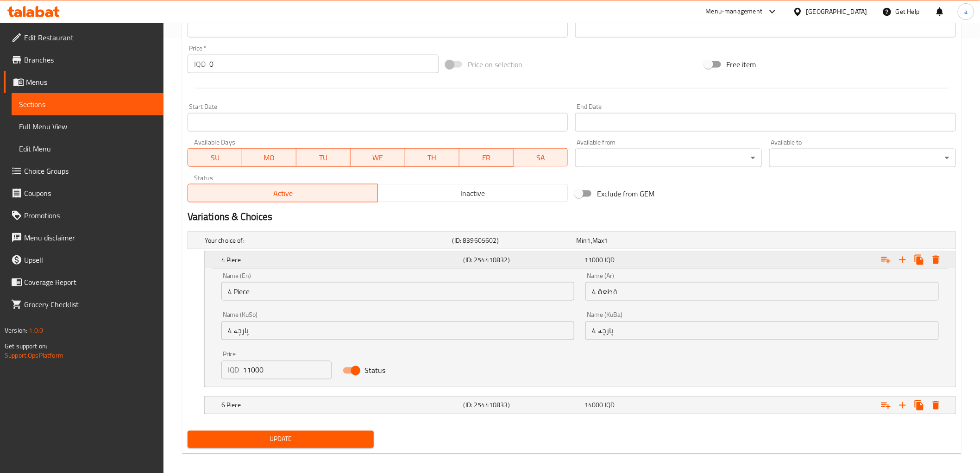
scroll to position [440, 0]
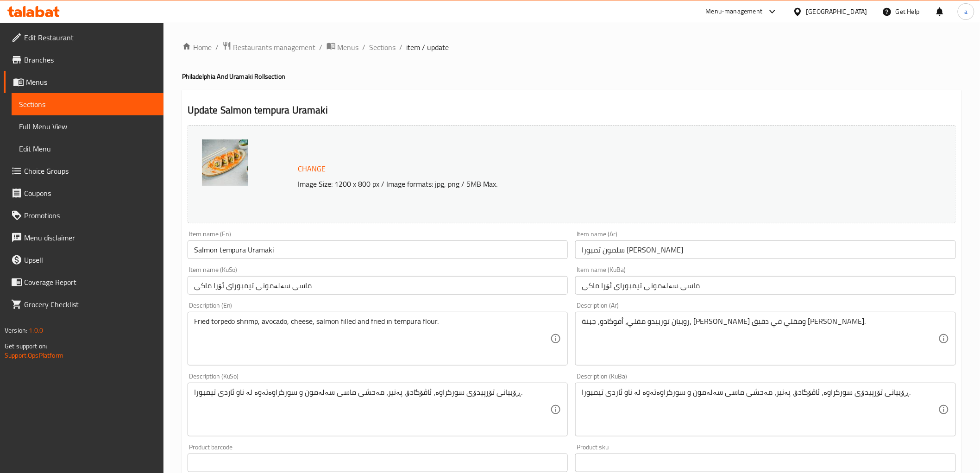
click at [46, 60] on span "Branches" at bounding box center [90, 59] width 132 height 11
